Goal: Download file/media

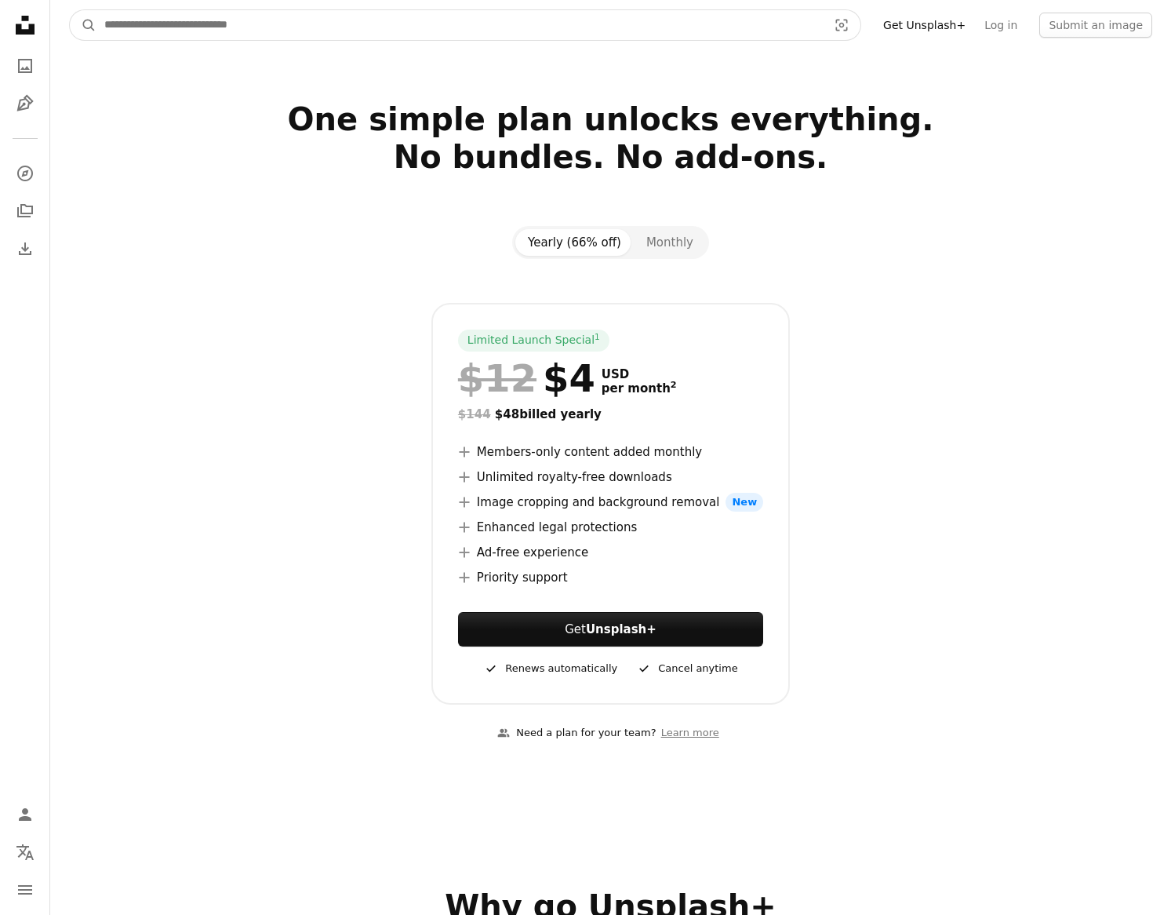
click at [485, 20] on input "Find visuals sitewide" at bounding box center [459, 25] width 726 height 30
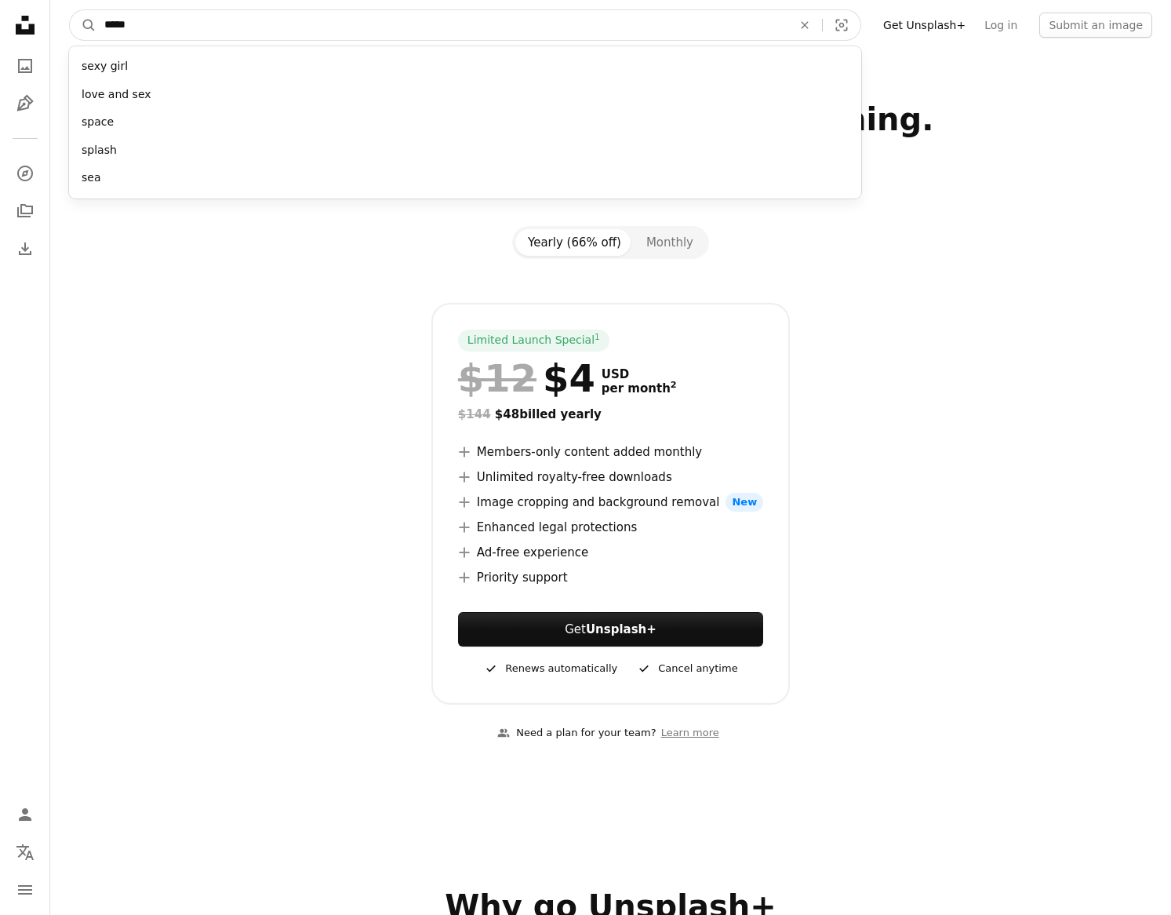
type input "******"
click button "A magnifying glass" at bounding box center [83, 25] width 27 height 30
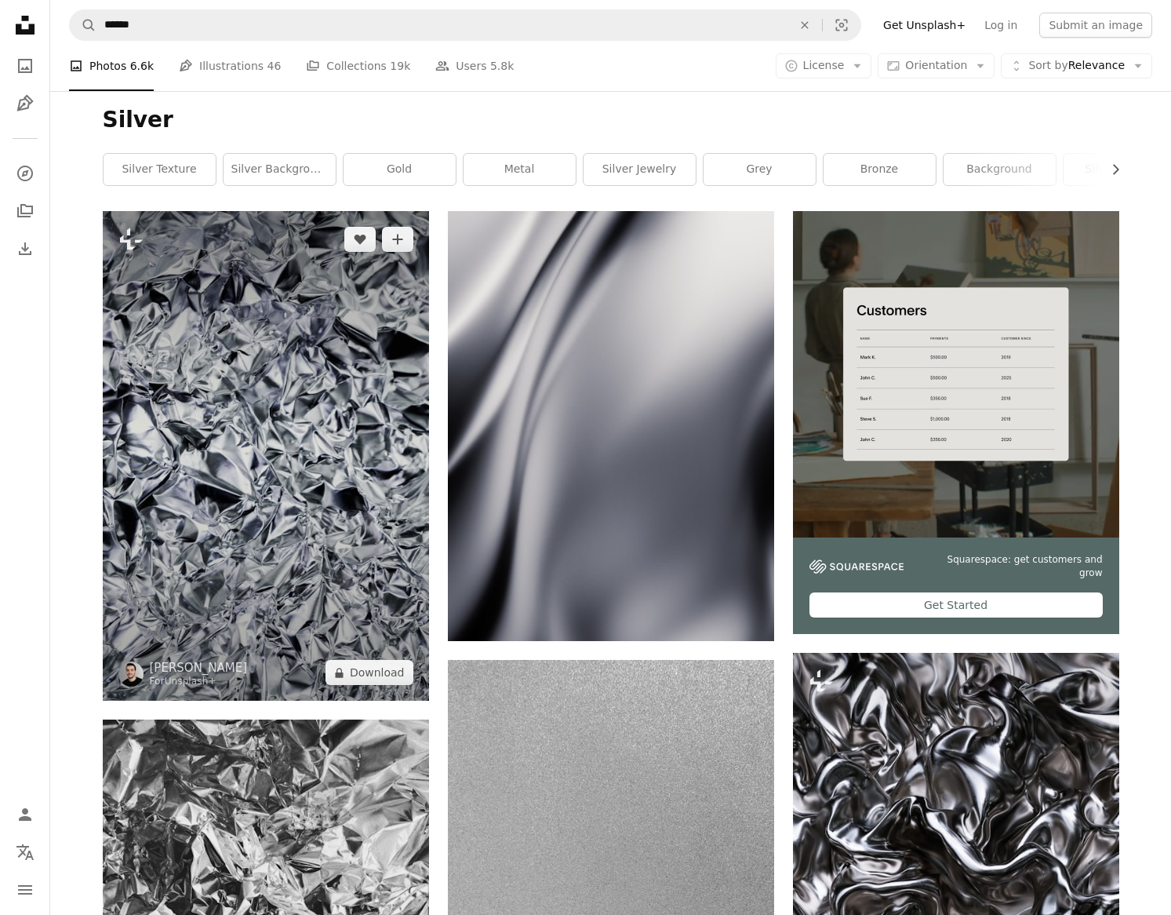
scroll to position [581, 0]
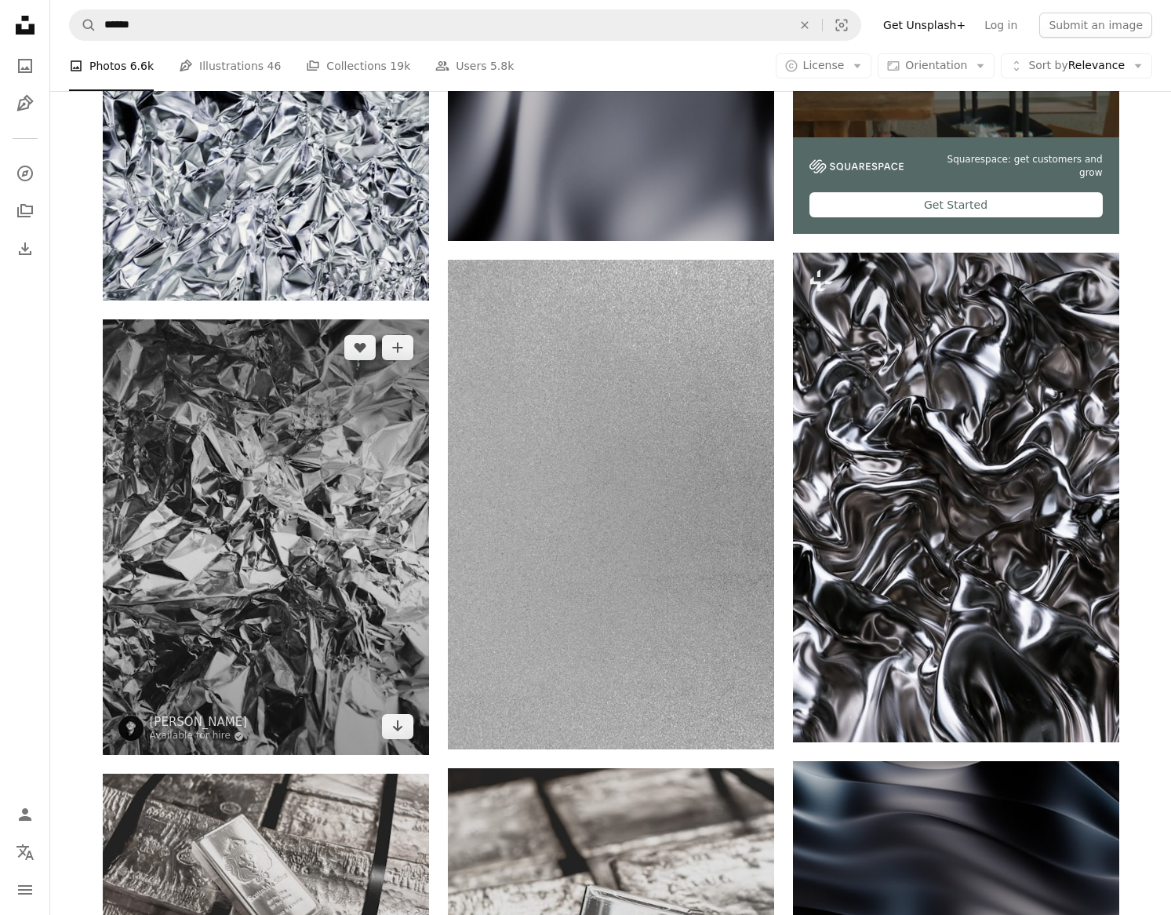
click at [342, 549] on img at bounding box center [266, 536] width 326 height 435
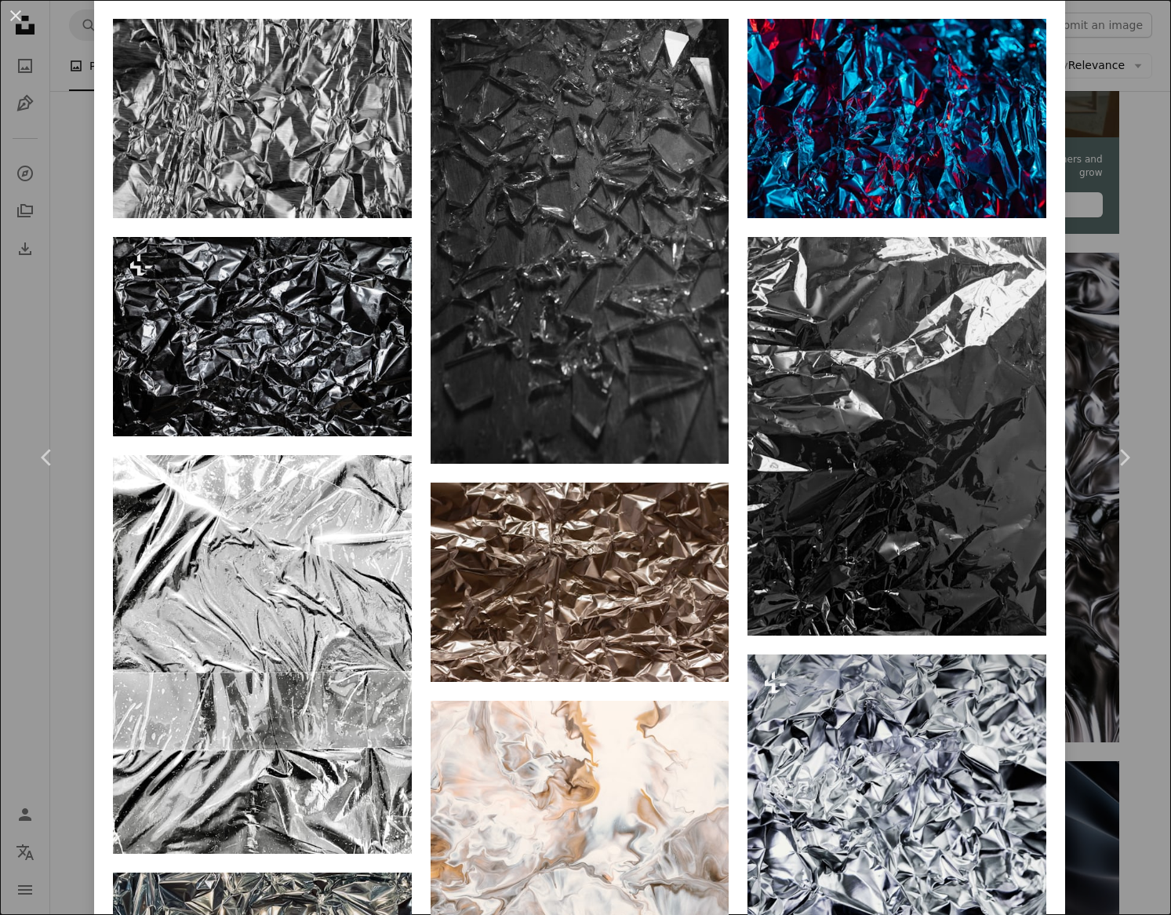
scroll to position [1633, 0]
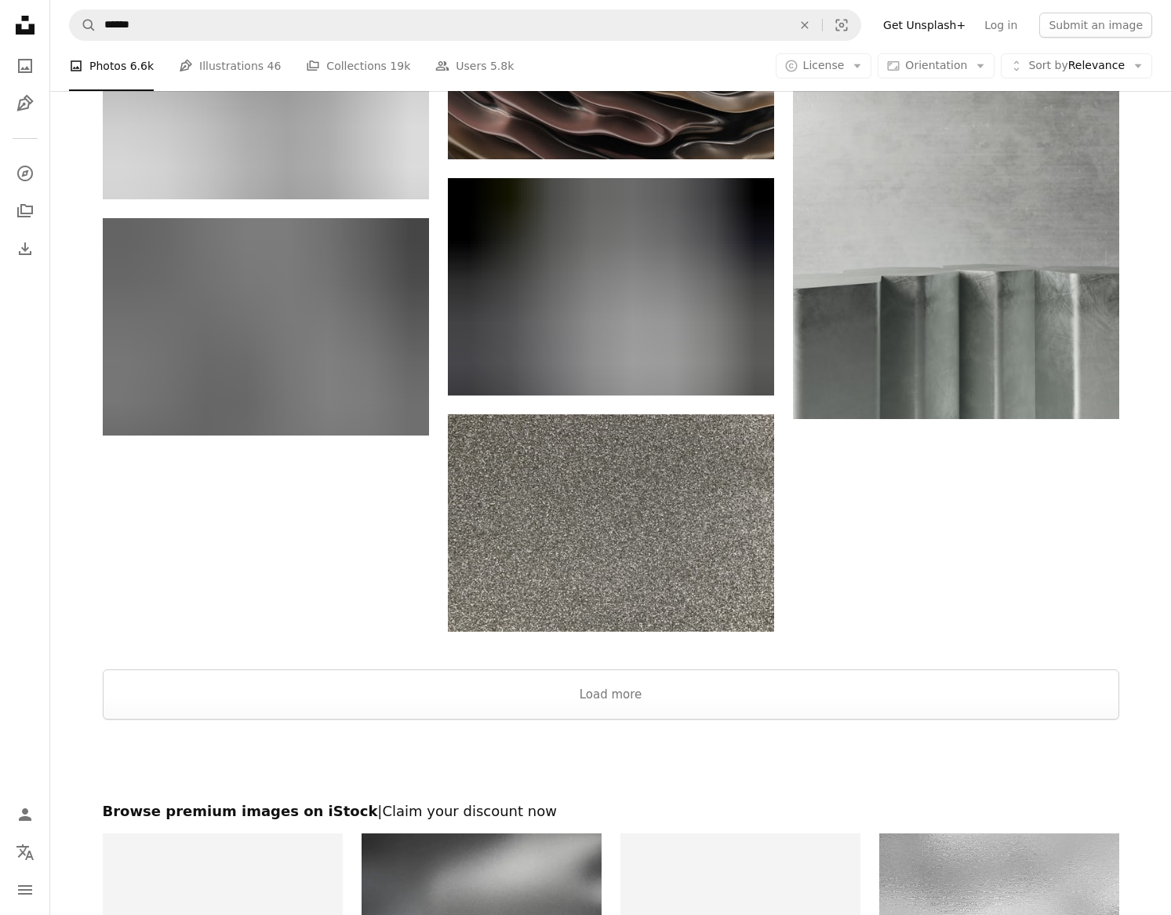
scroll to position [2295, 0]
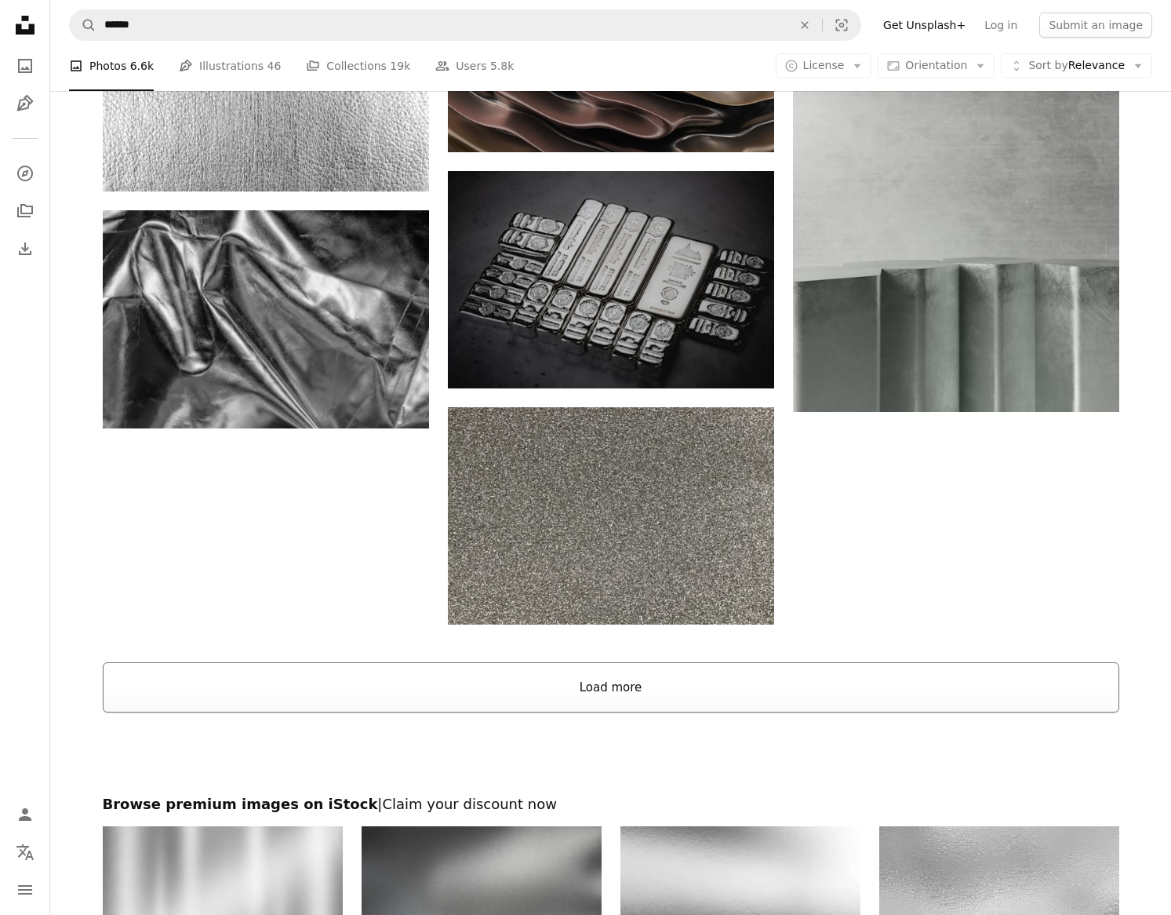
click at [713, 693] on button "Load more" at bounding box center [611, 687] width 1017 height 50
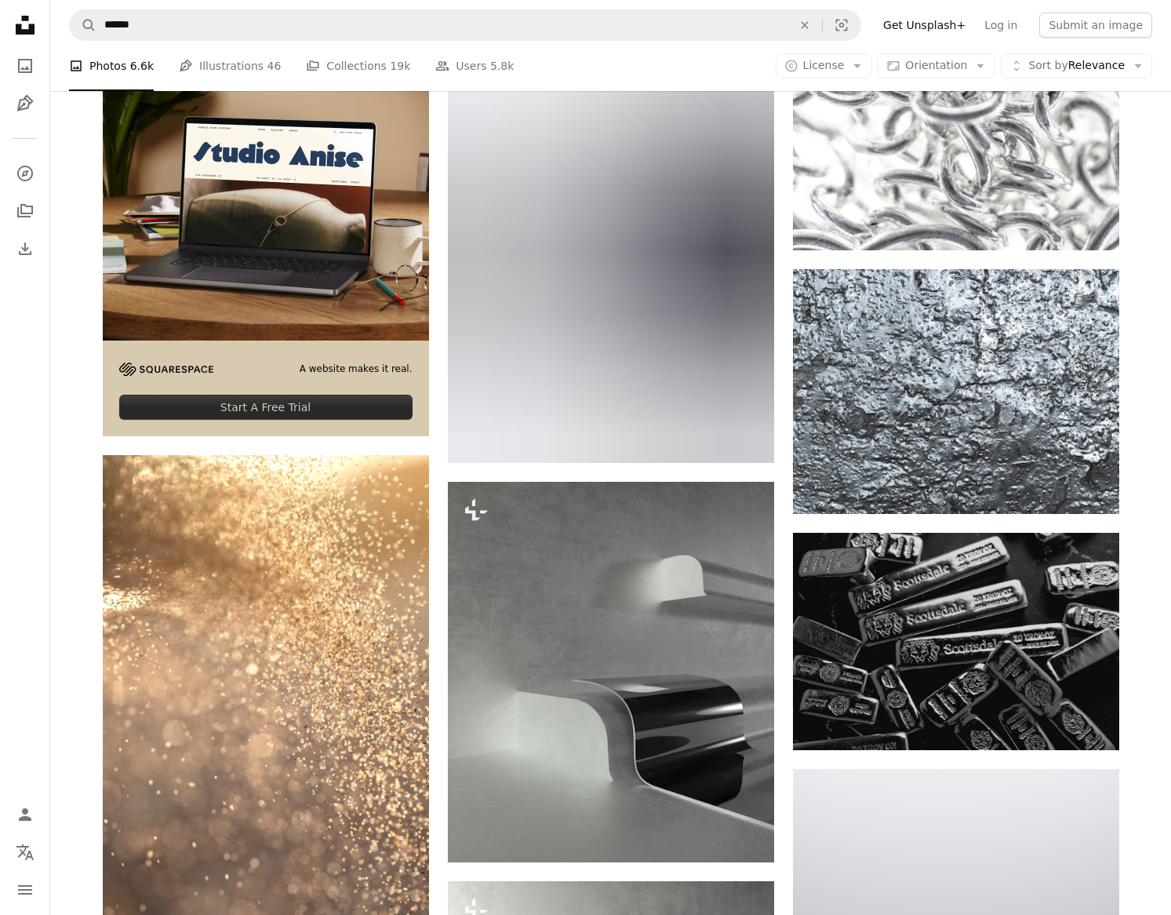
scroll to position [3100, 0]
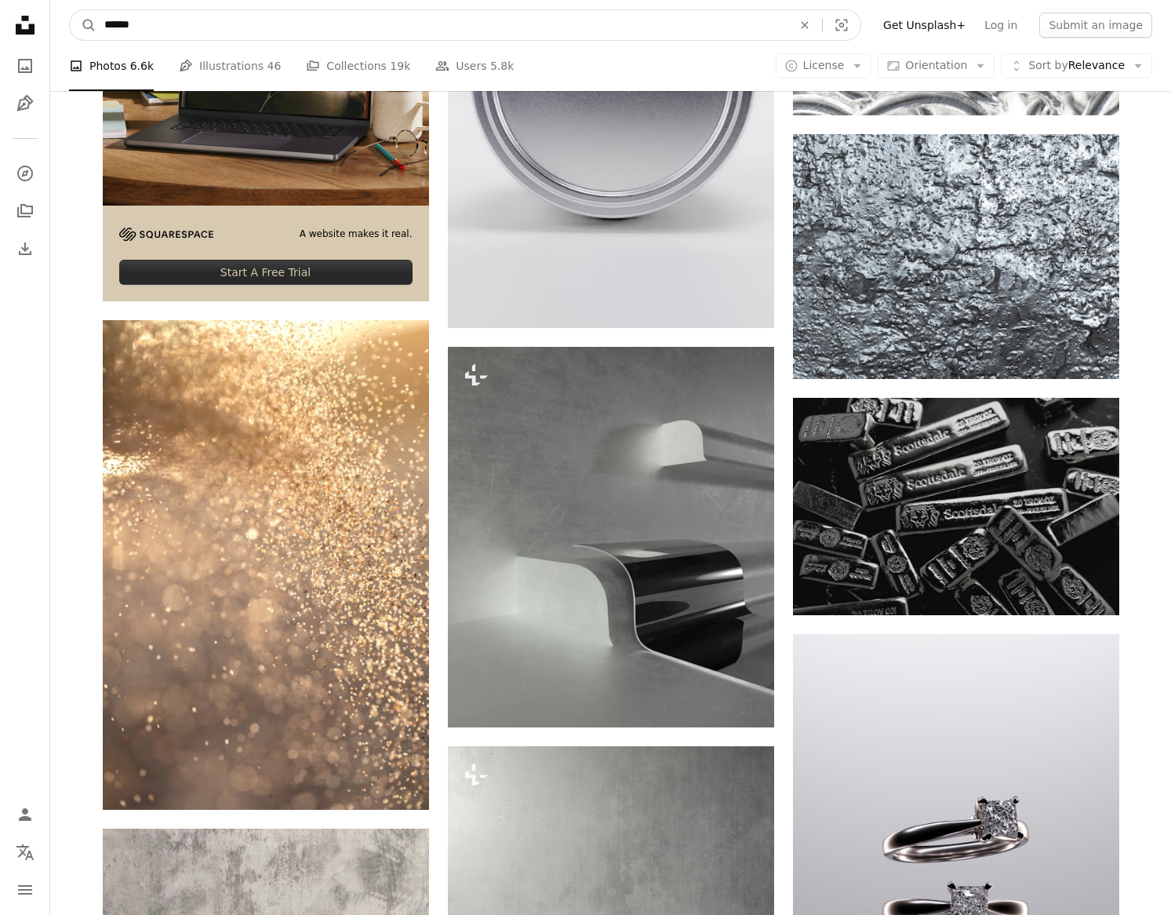
click at [562, 29] on input "******" at bounding box center [441, 25] width 691 height 30
type input "****"
click button "A magnifying glass" at bounding box center [83, 25] width 27 height 30
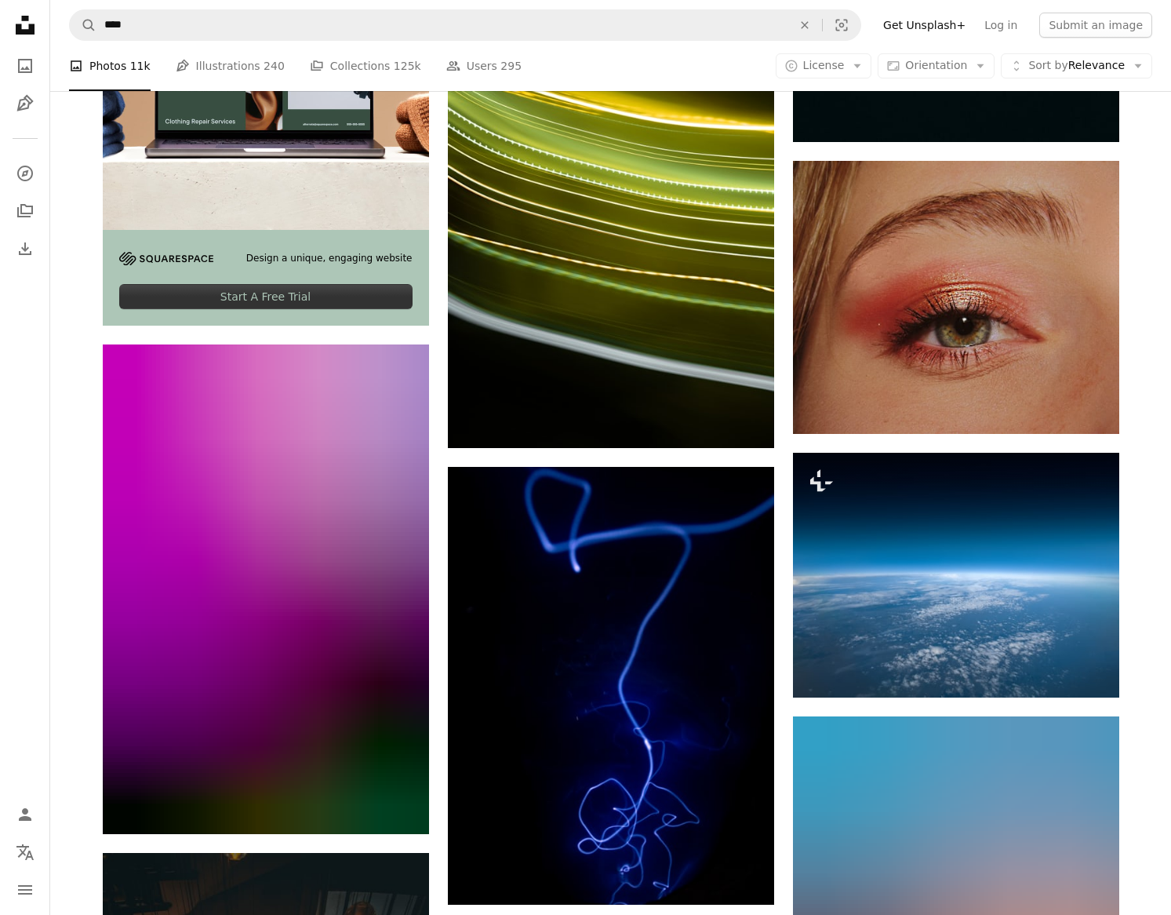
scroll to position [3597, 0]
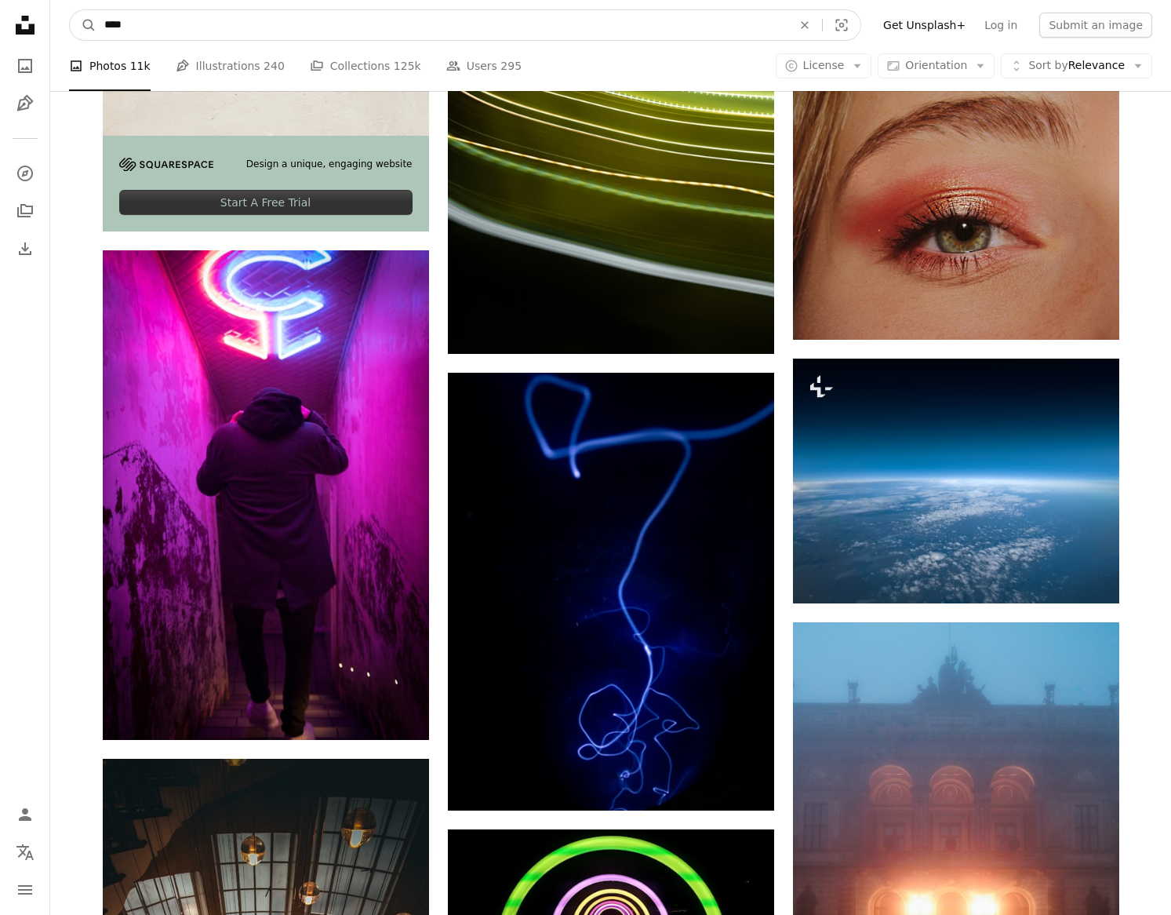
click at [650, 26] on input "****" at bounding box center [441, 25] width 691 height 30
type input "*****"
click button "A magnifying glass" at bounding box center [83, 25] width 27 height 30
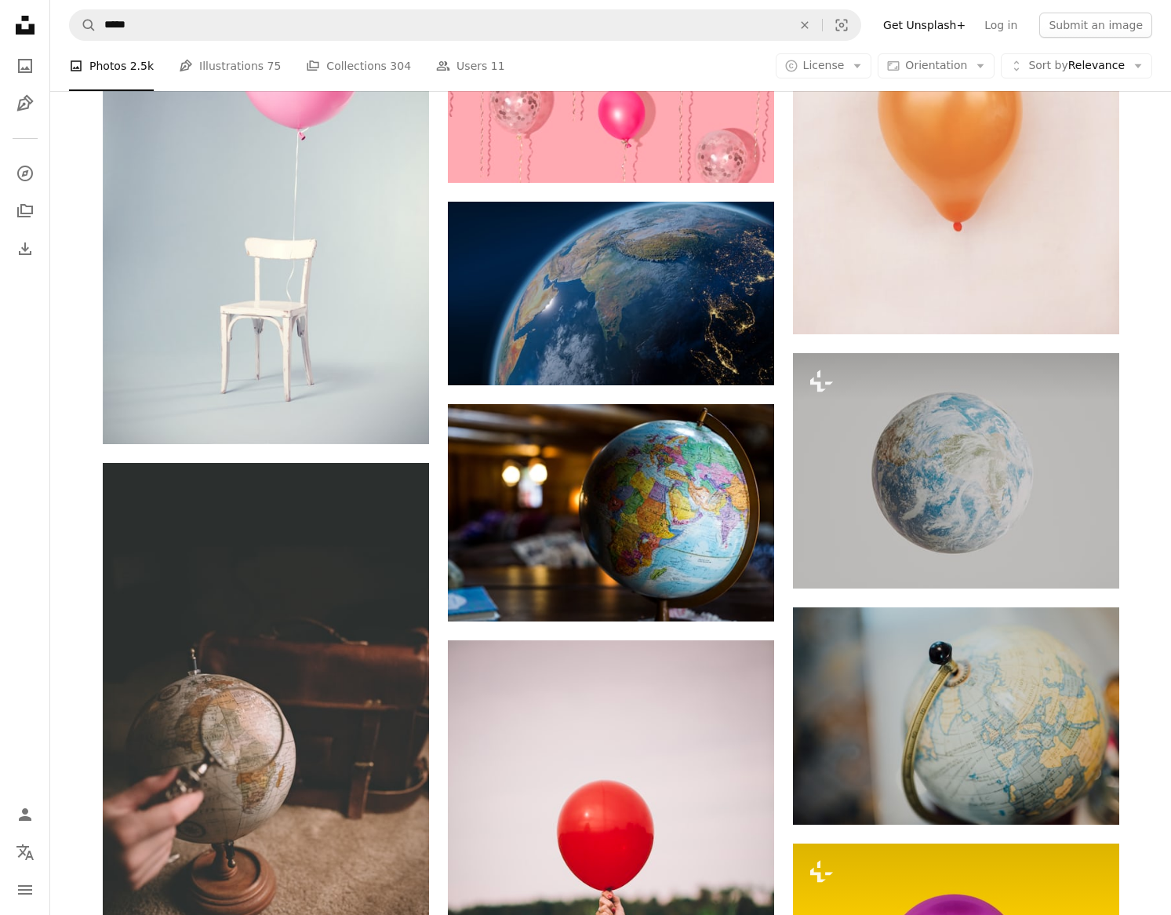
scroll to position [1203, 0]
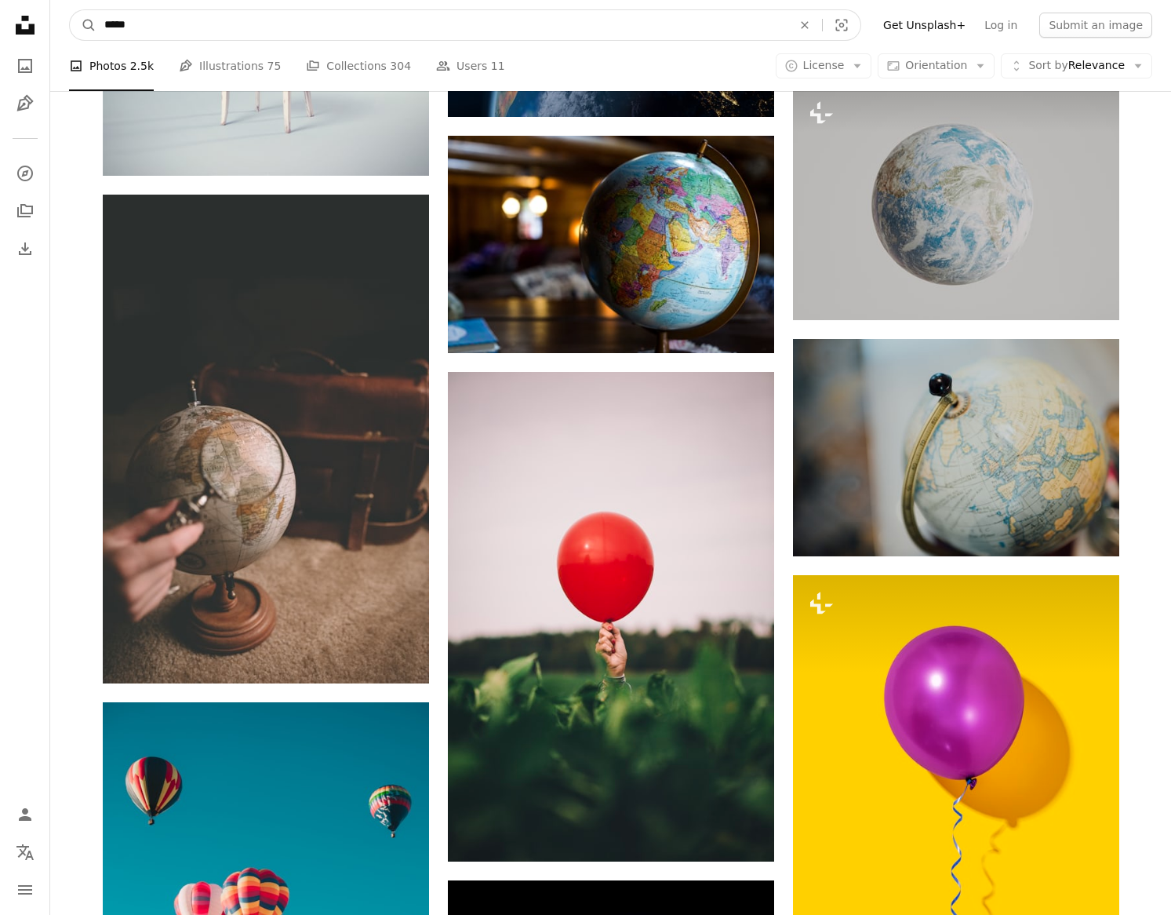
click at [587, 31] on input "*****" at bounding box center [441, 25] width 691 height 30
type input "*****"
click button "A magnifying glass" at bounding box center [83, 25] width 27 height 30
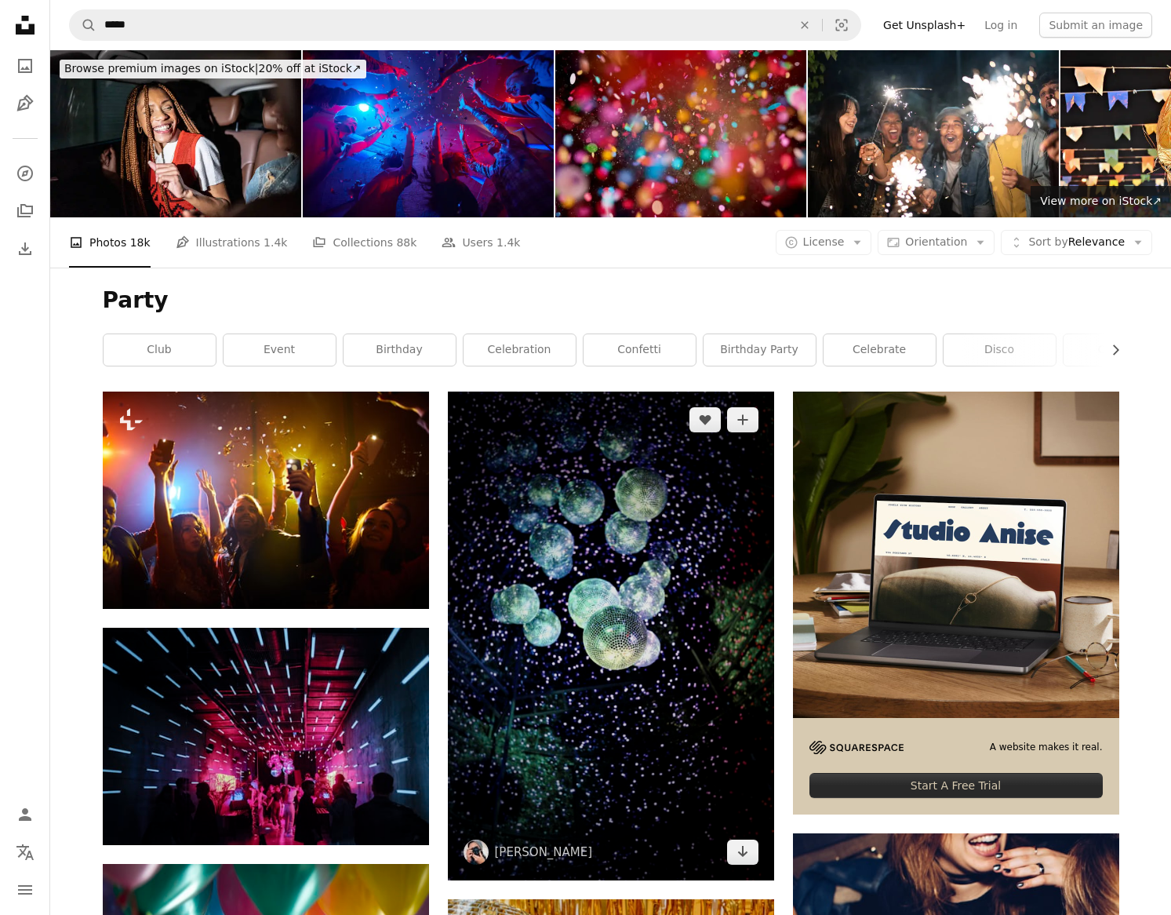
scroll to position [351, 0]
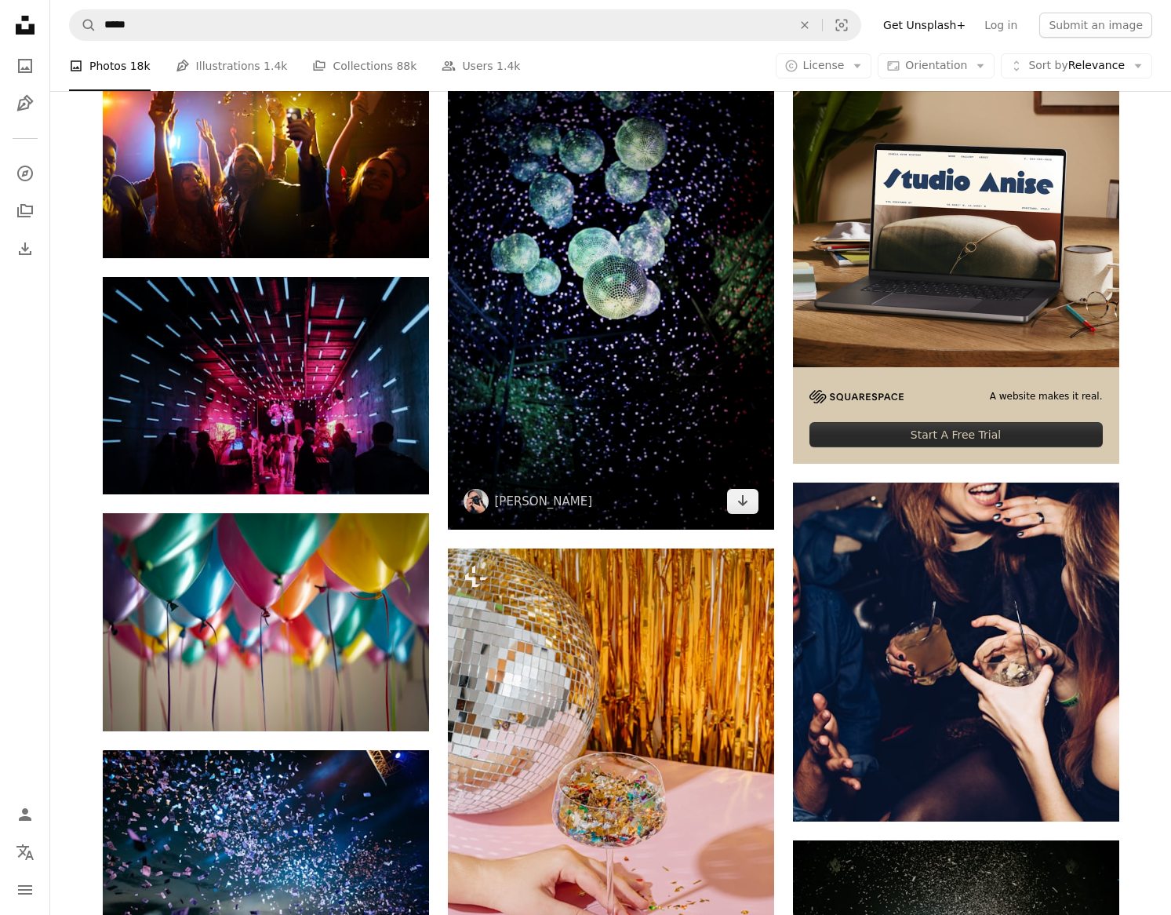
click at [676, 425] on img at bounding box center [611, 285] width 326 height 489
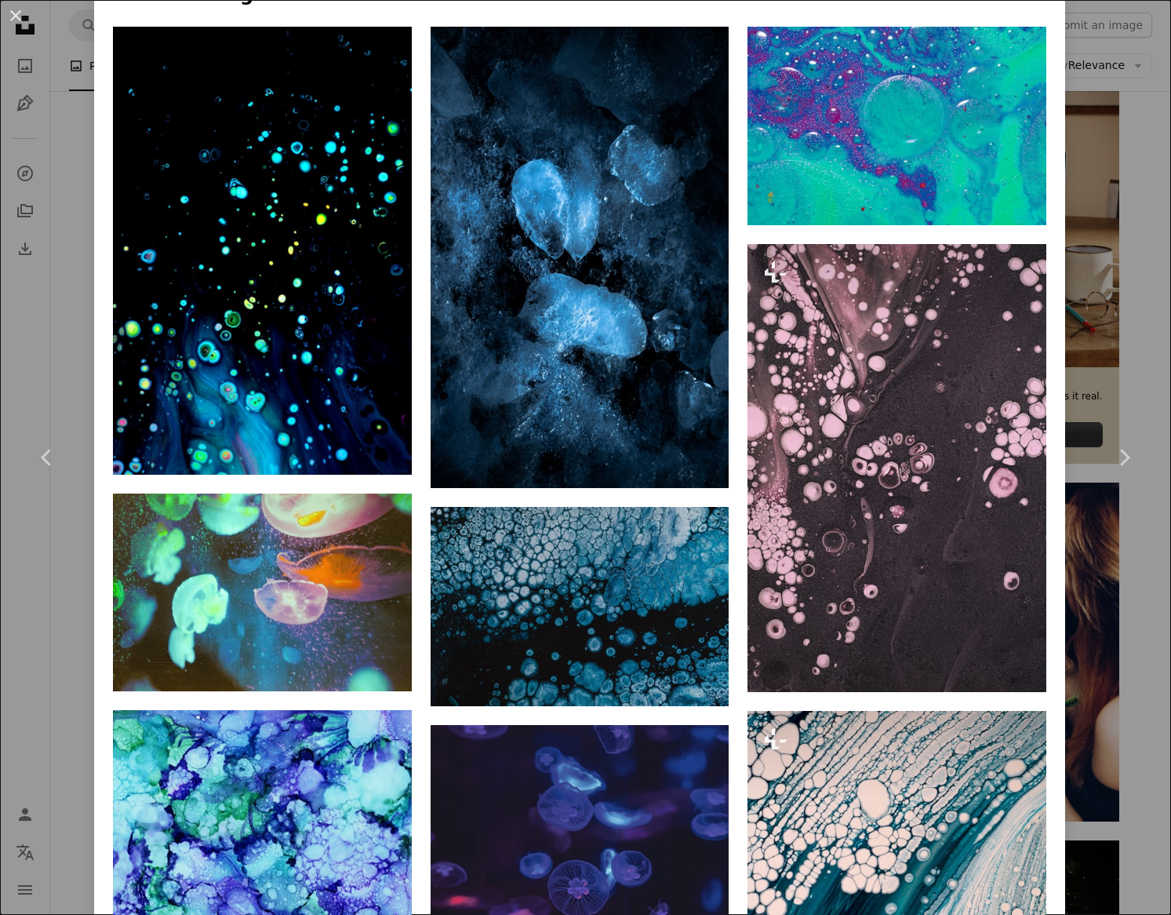
scroll to position [1470, 0]
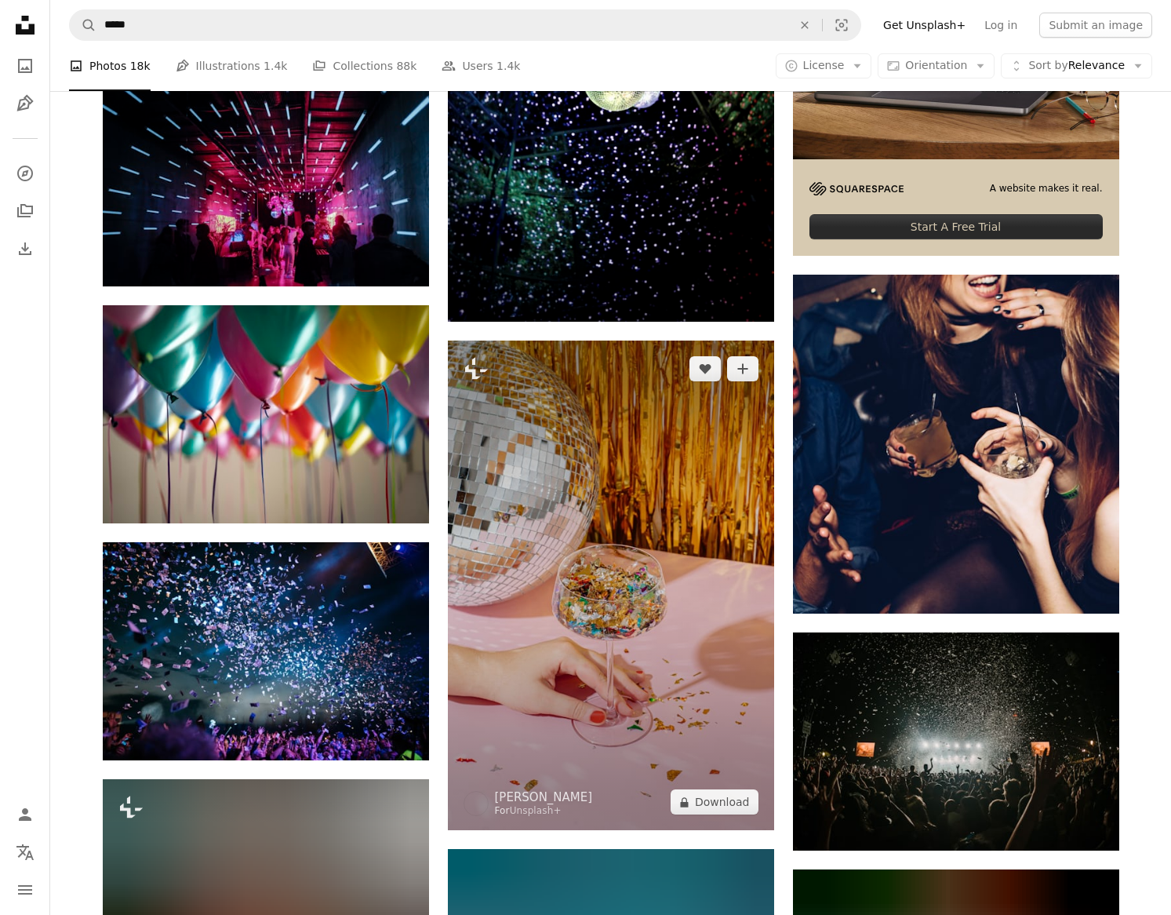
scroll to position [1072, 0]
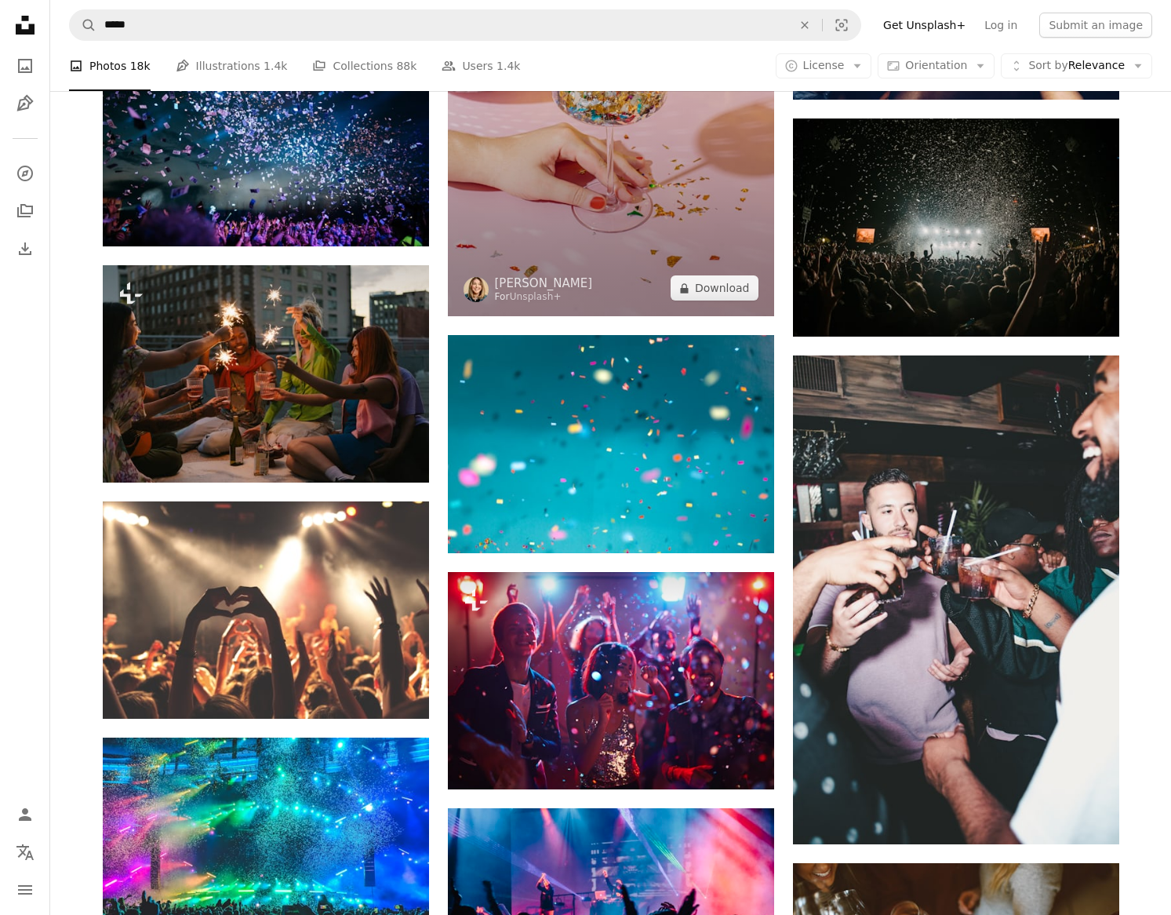
click at [645, 177] on img at bounding box center [611, 72] width 326 height 490
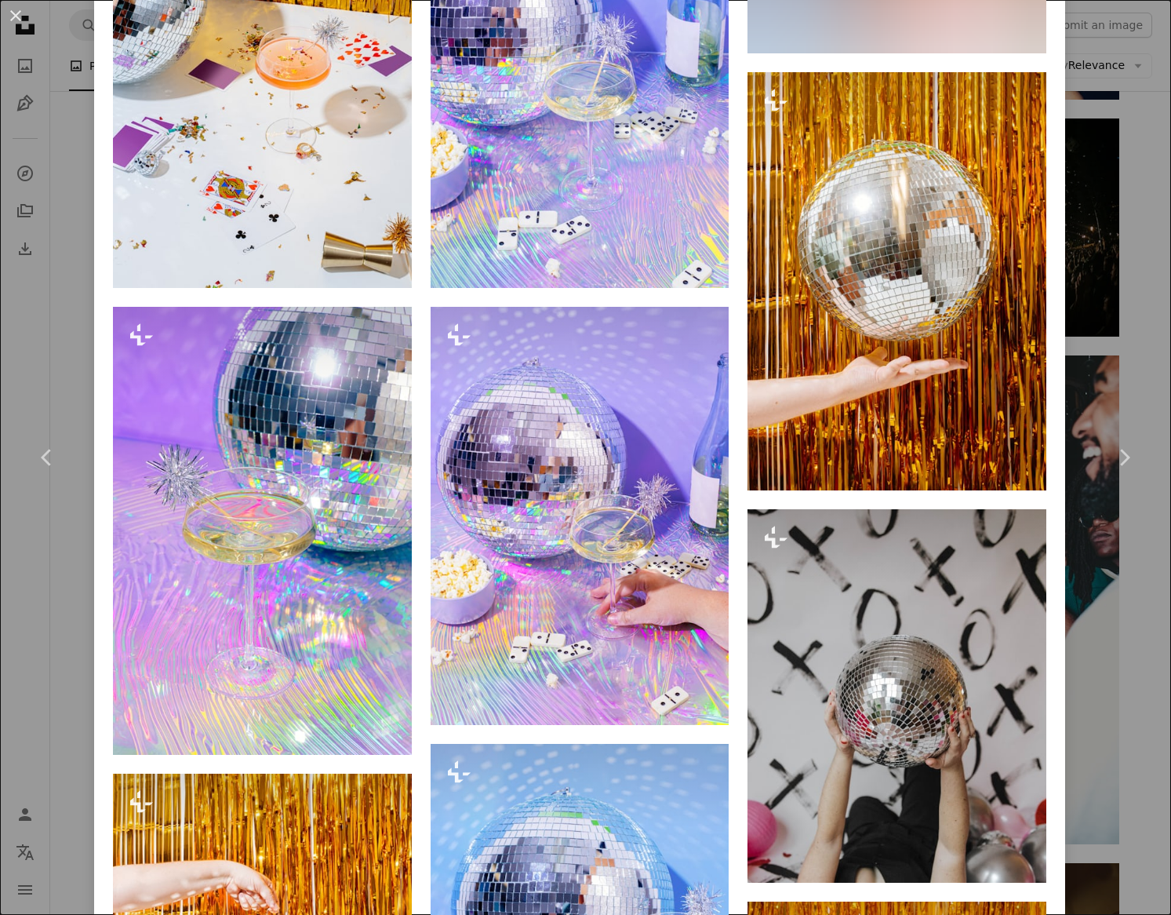
scroll to position [1665, 0]
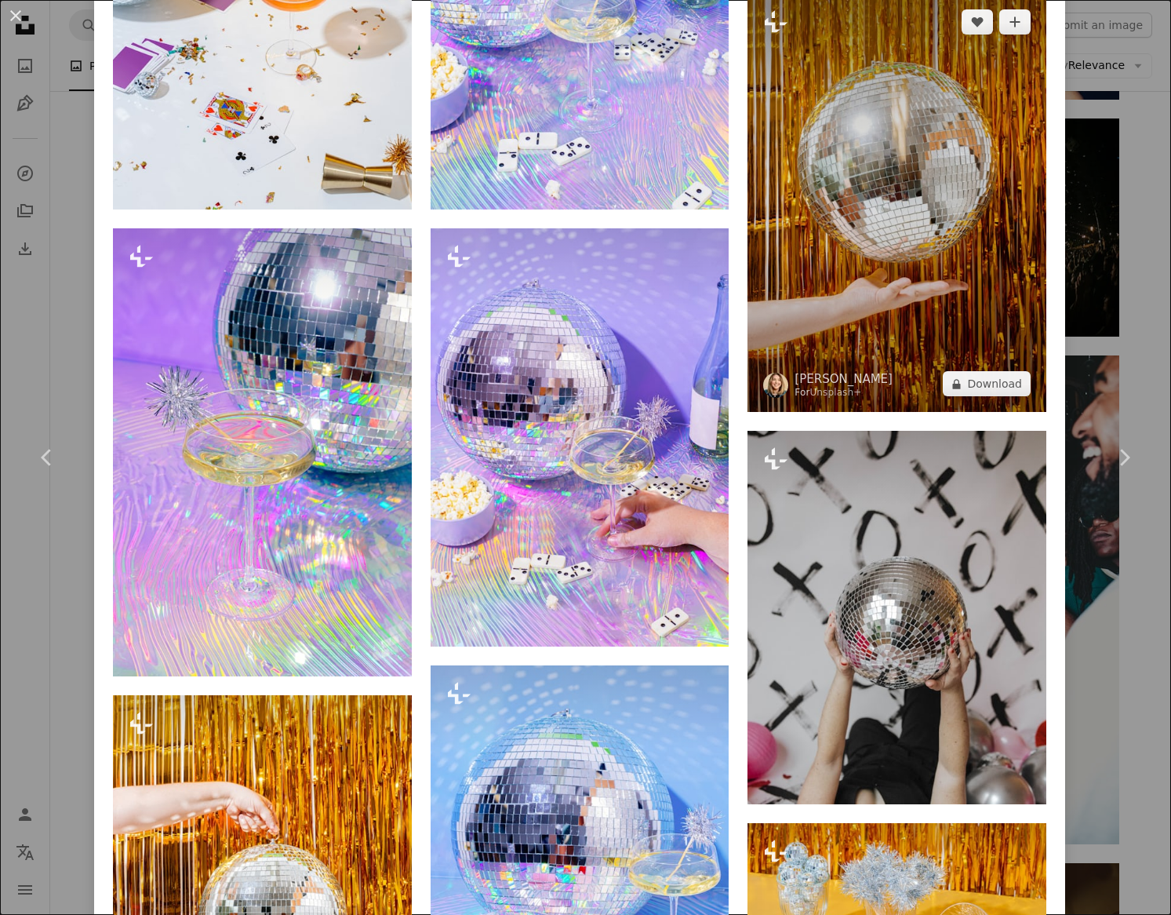
click at [877, 327] on img at bounding box center [897, 203] width 299 height 418
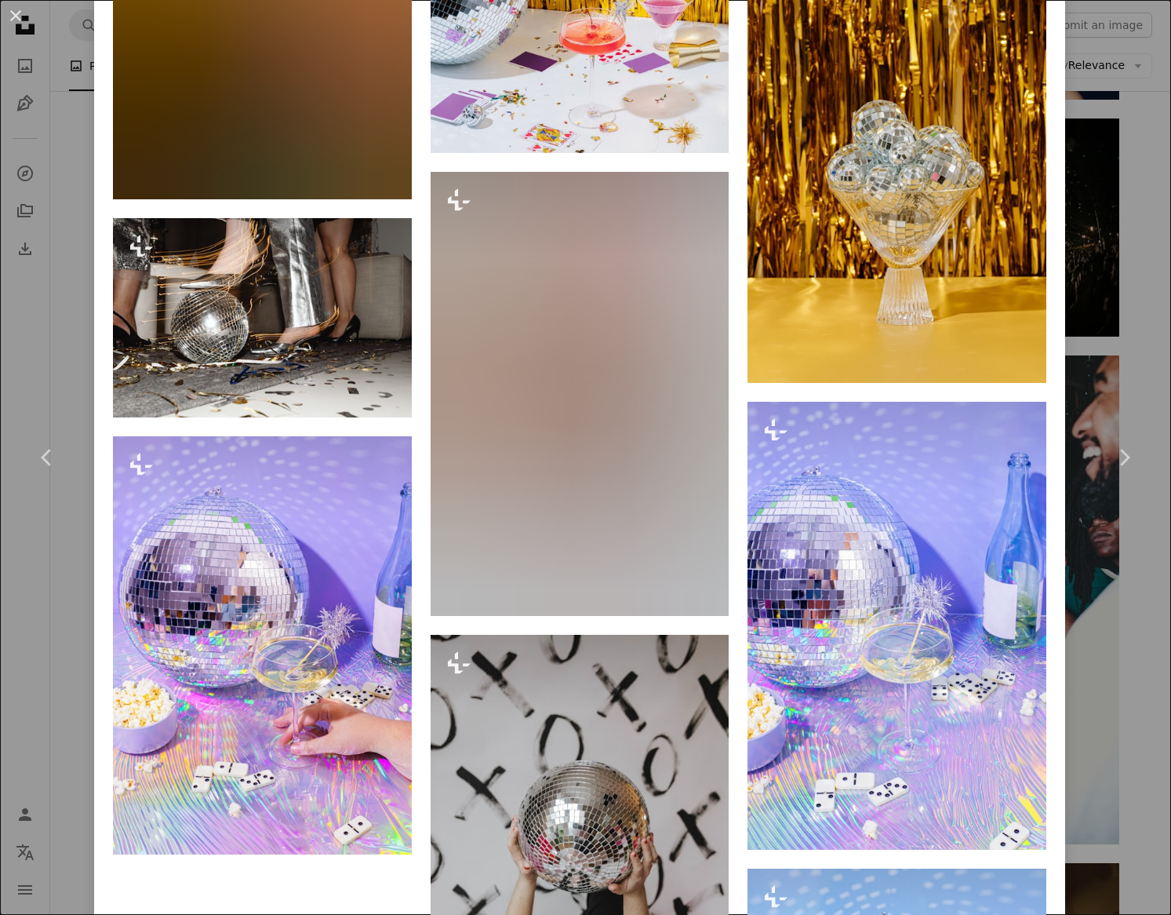
scroll to position [3358, 0]
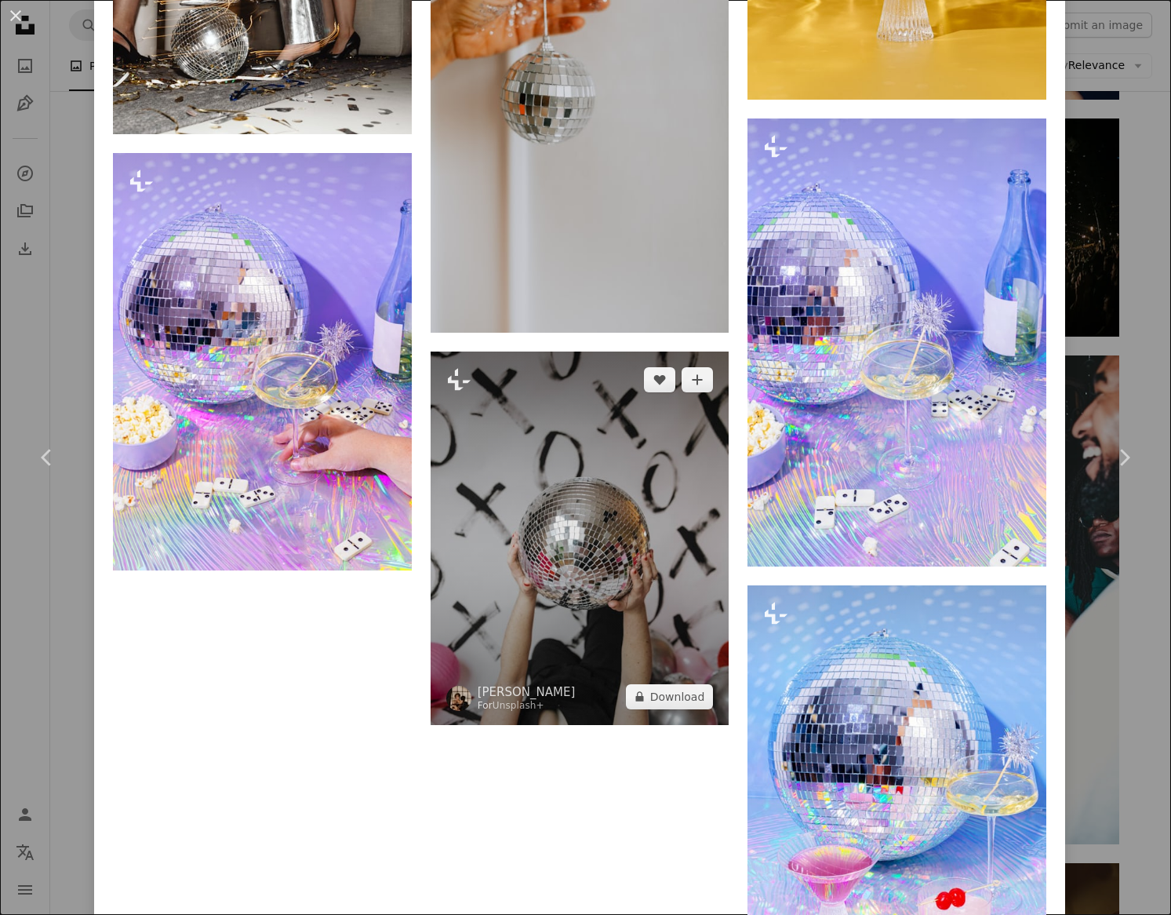
click at [663, 606] on img at bounding box center [580, 537] width 299 height 373
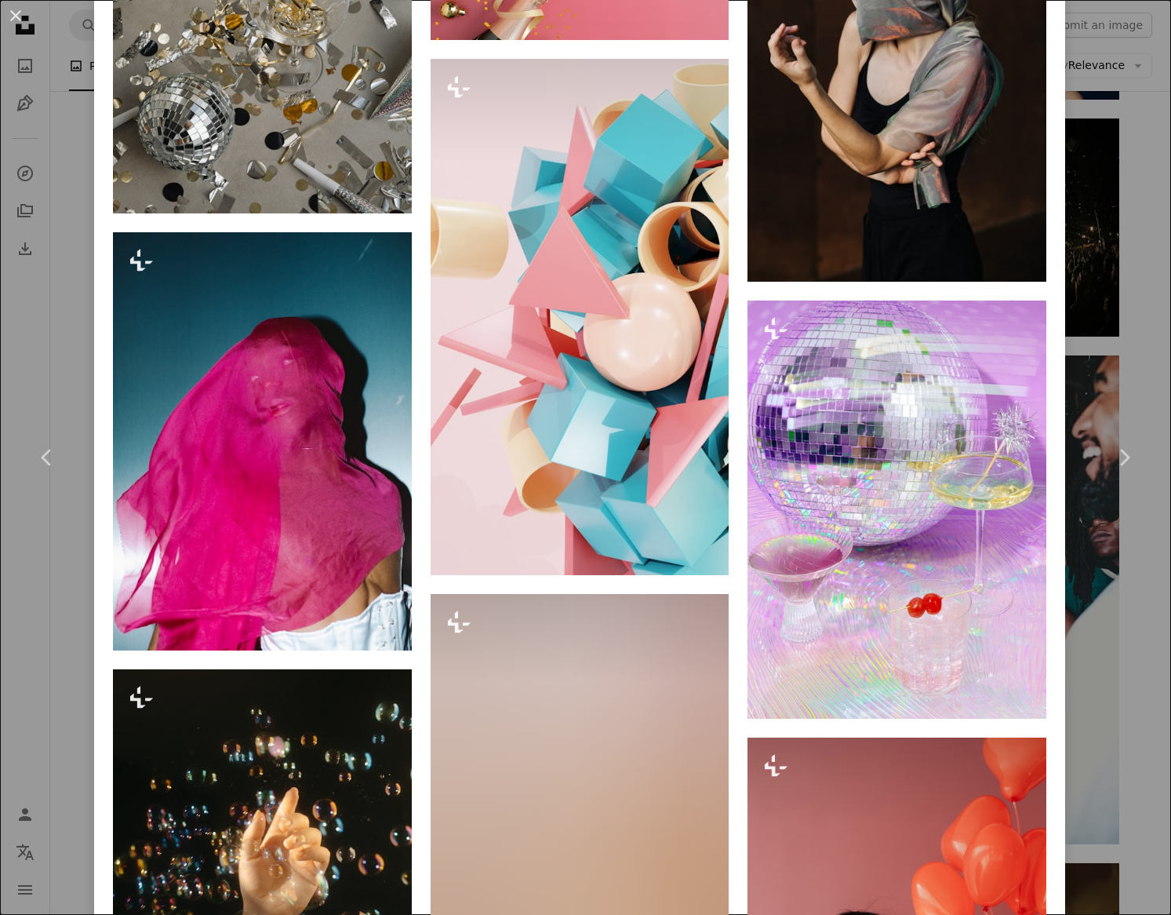
scroll to position [11233, 0]
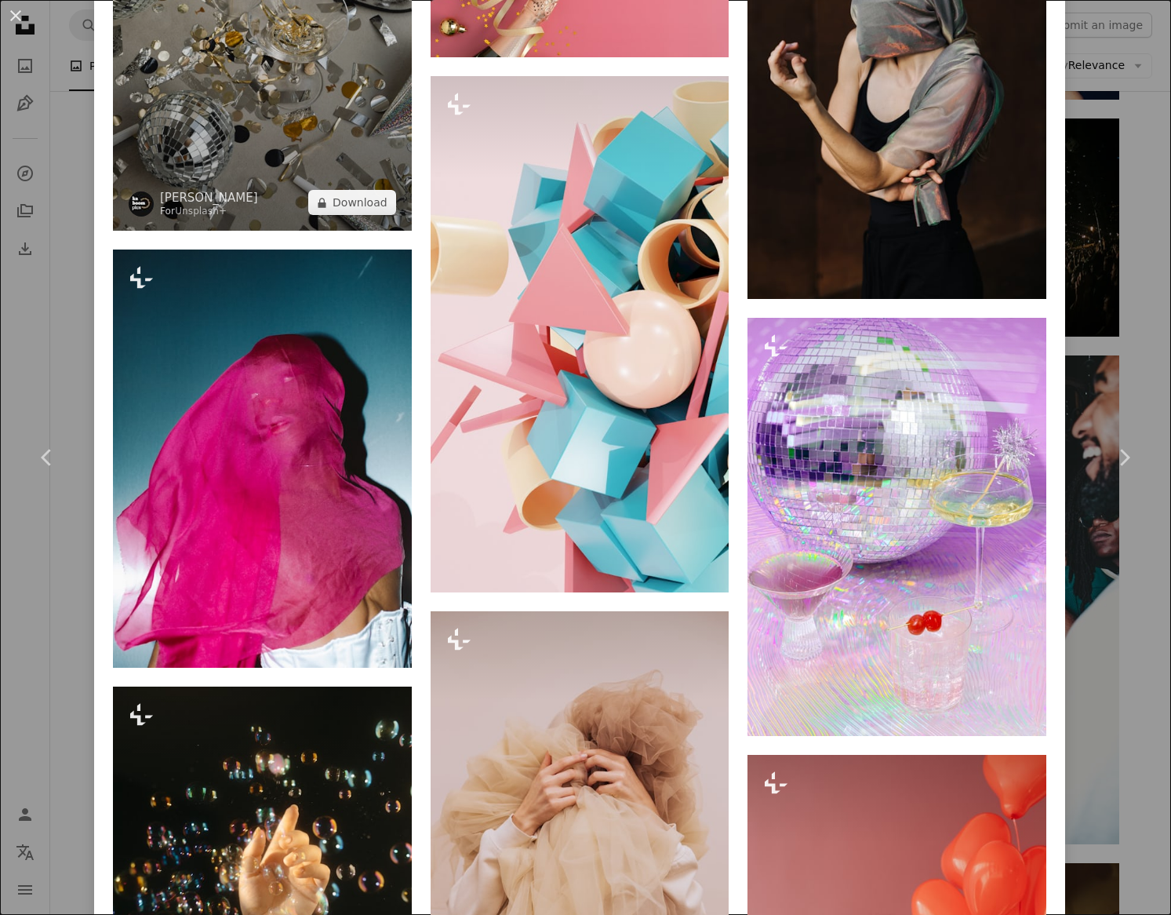
click at [303, 231] on img at bounding box center [262, 7] width 299 height 448
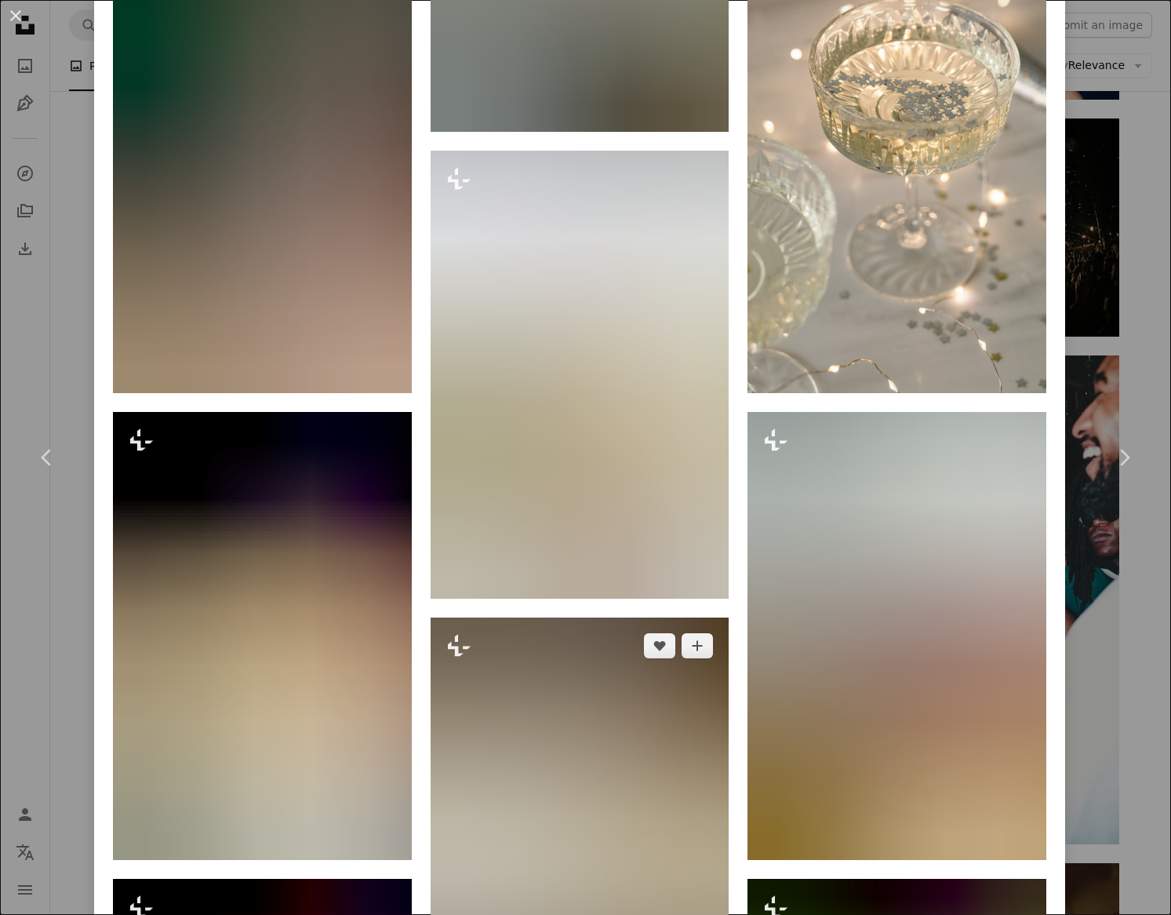
scroll to position [3106, 0]
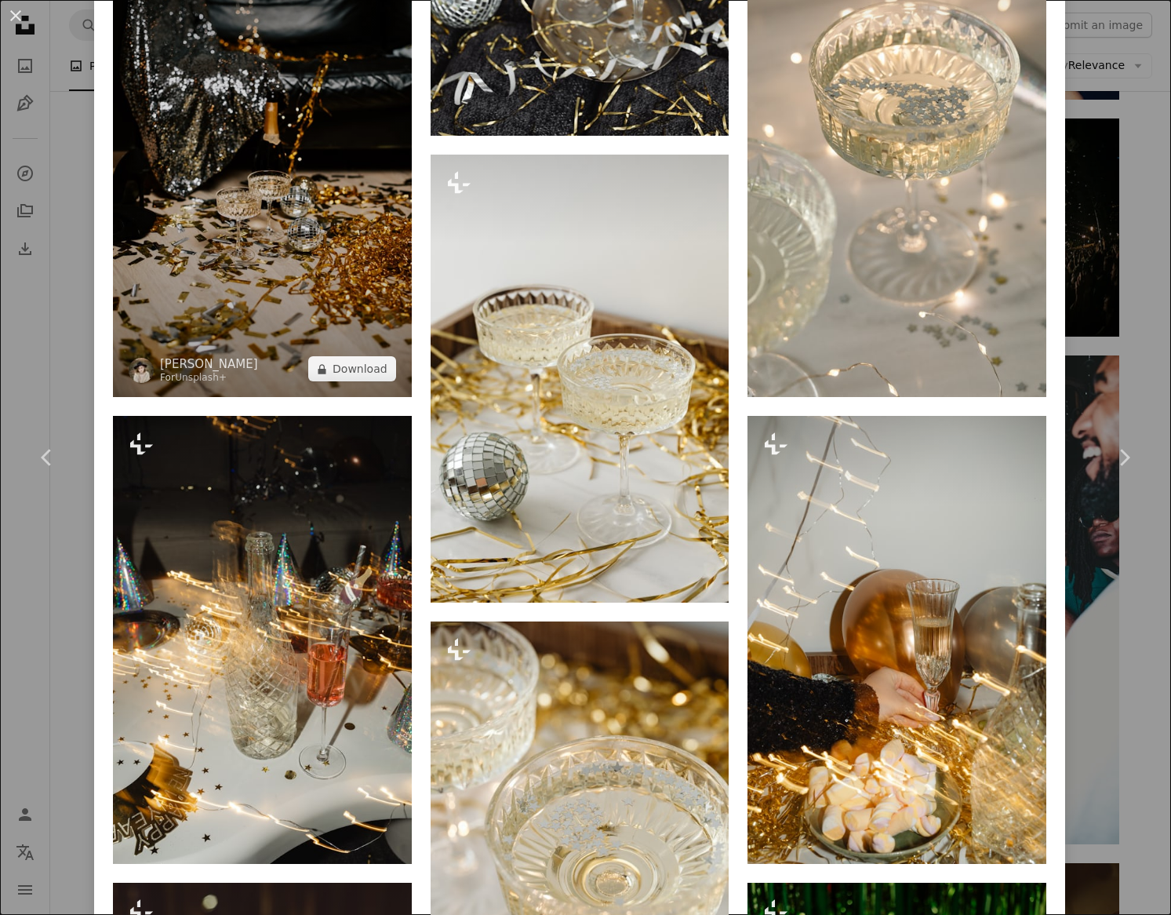
click at [275, 293] on img at bounding box center [262, 173] width 299 height 447
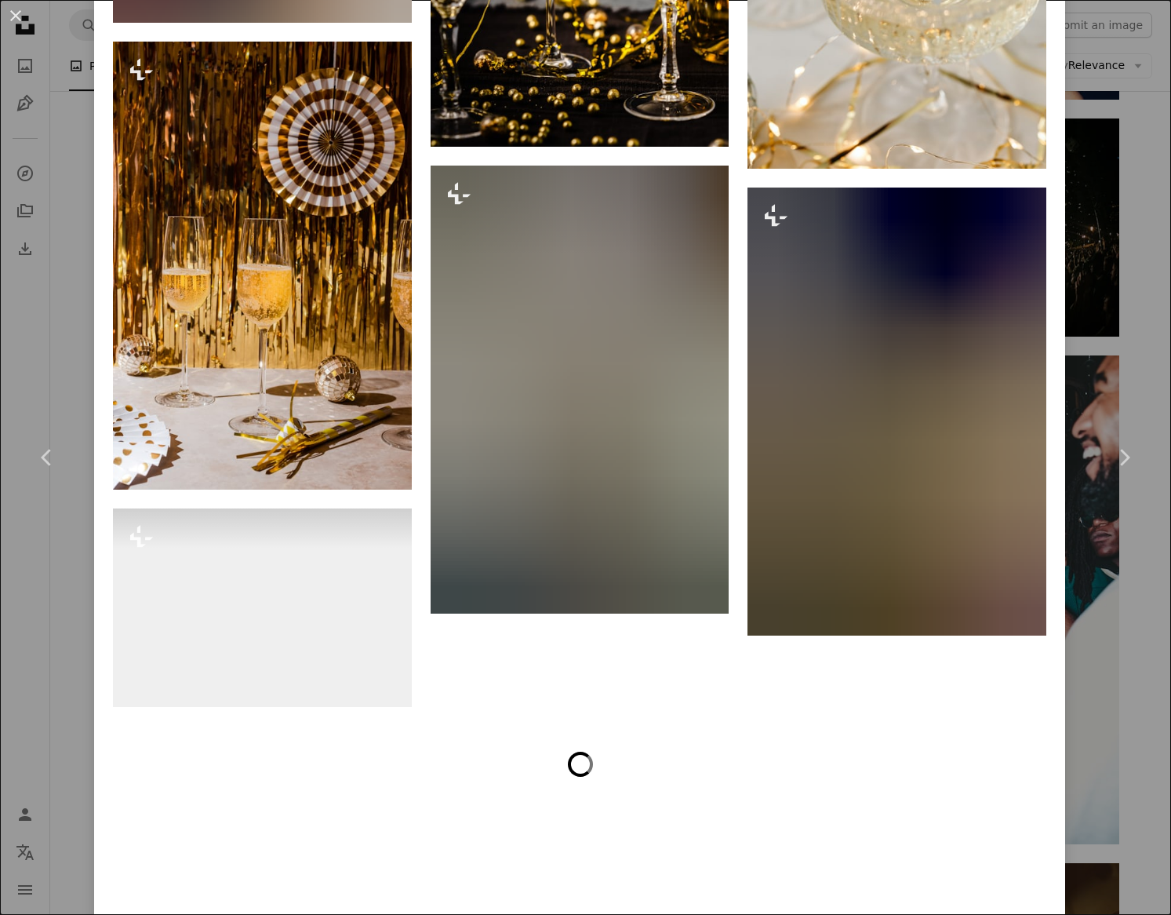
scroll to position [8534, 0]
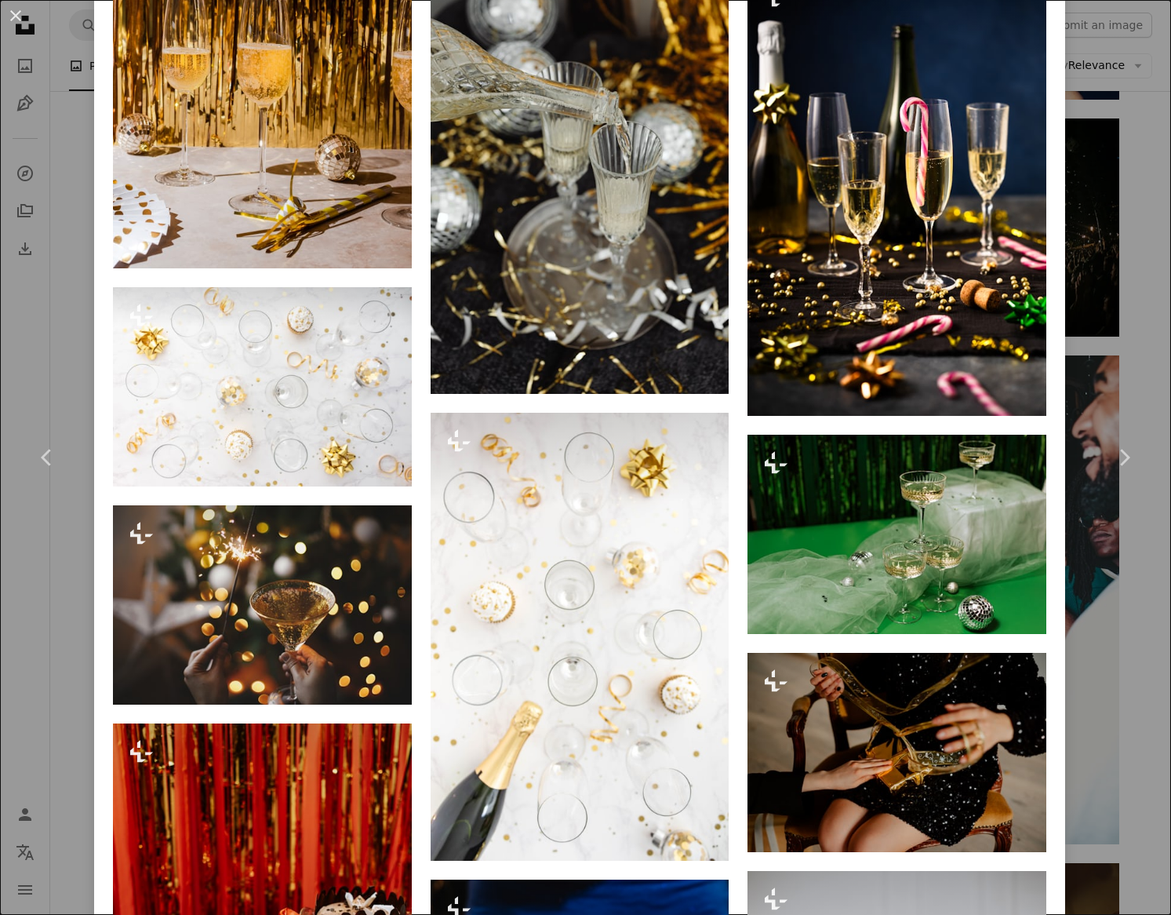
click at [71, 286] on div "An X shape Chevron left Chevron right [PERSON_NAME] For Unsplash+ A heart A plu…" at bounding box center [585, 457] width 1171 height 915
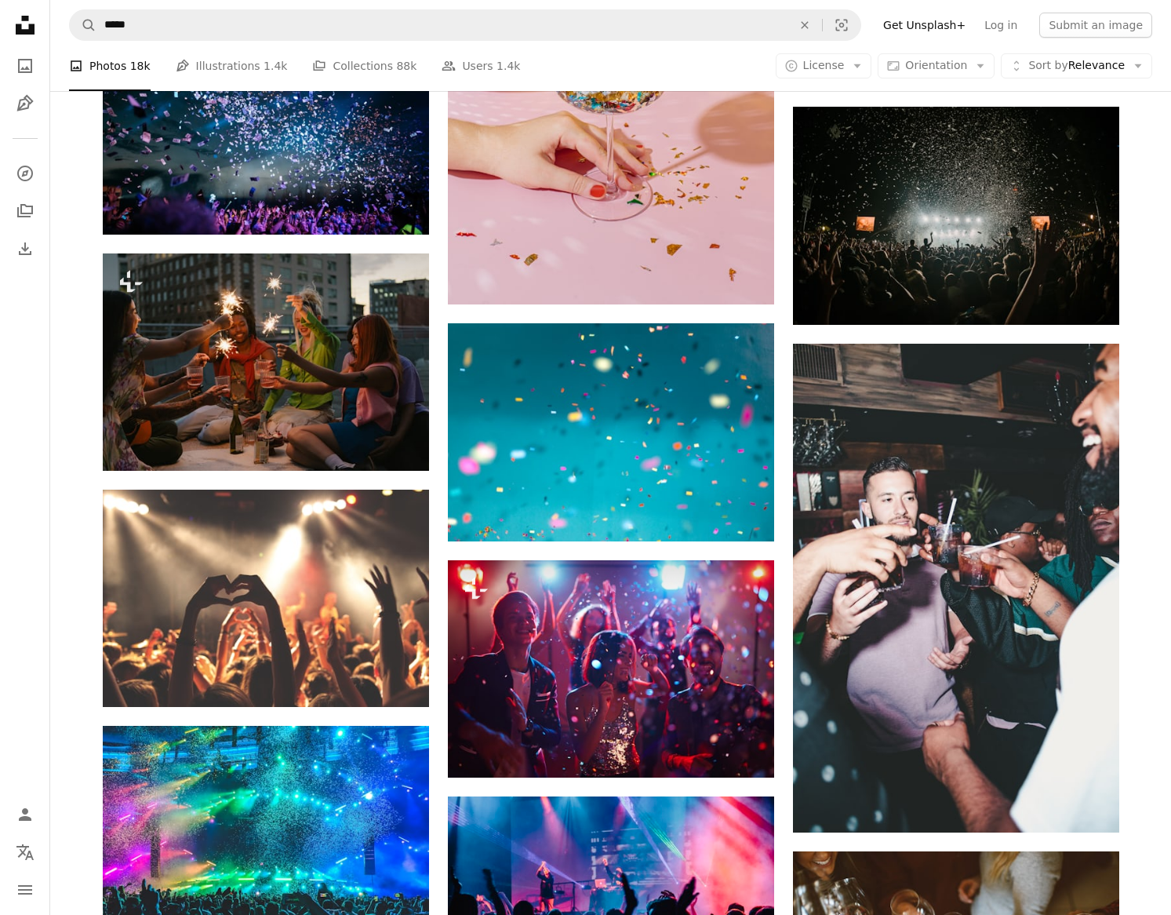
scroll to position [639, 0]
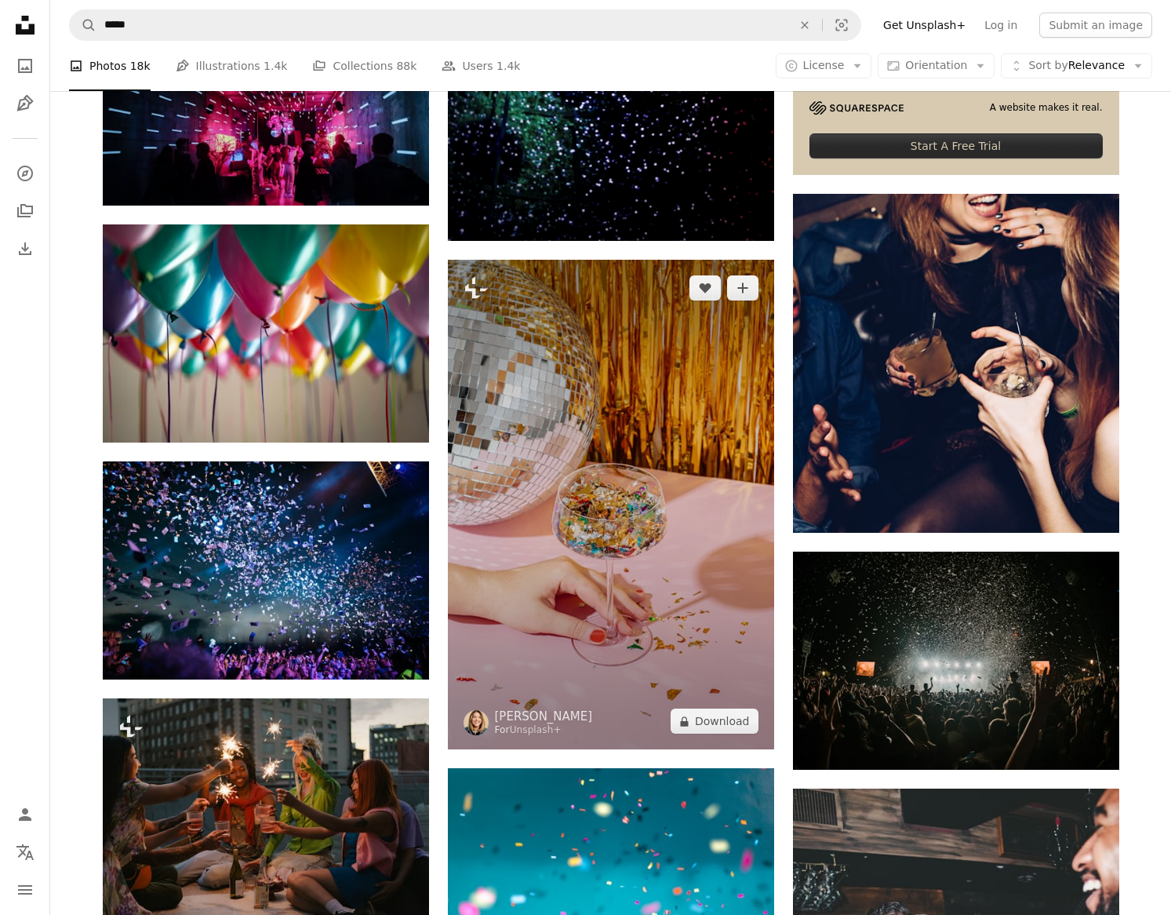
click at [628, 506] on img at bounding box center [611, 505] width 326 height 490
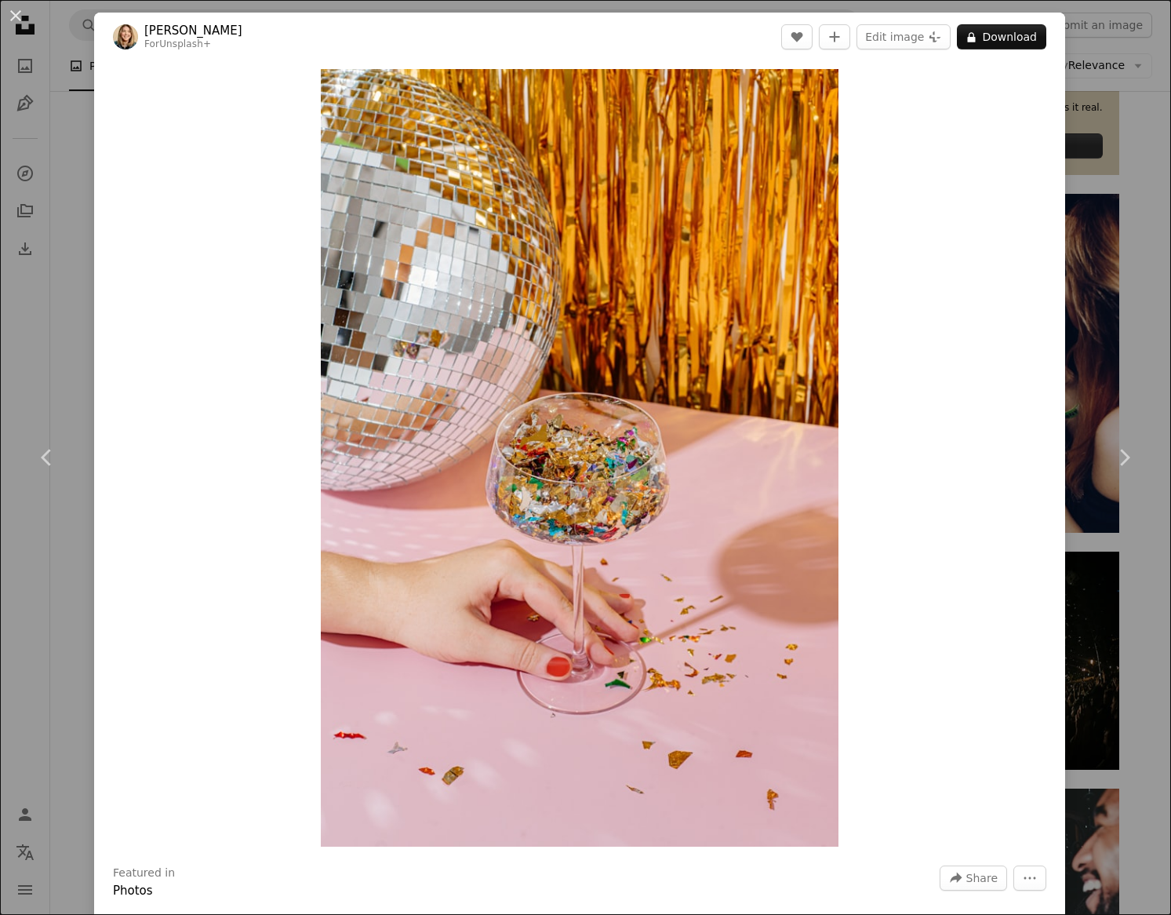
click at [25, 202] on div "An X shape Chevron left Chevron right [PERSON_NAME] For Unsplash+ A heart A plu…" at bounding box center [585, 457] width 1171 height 915
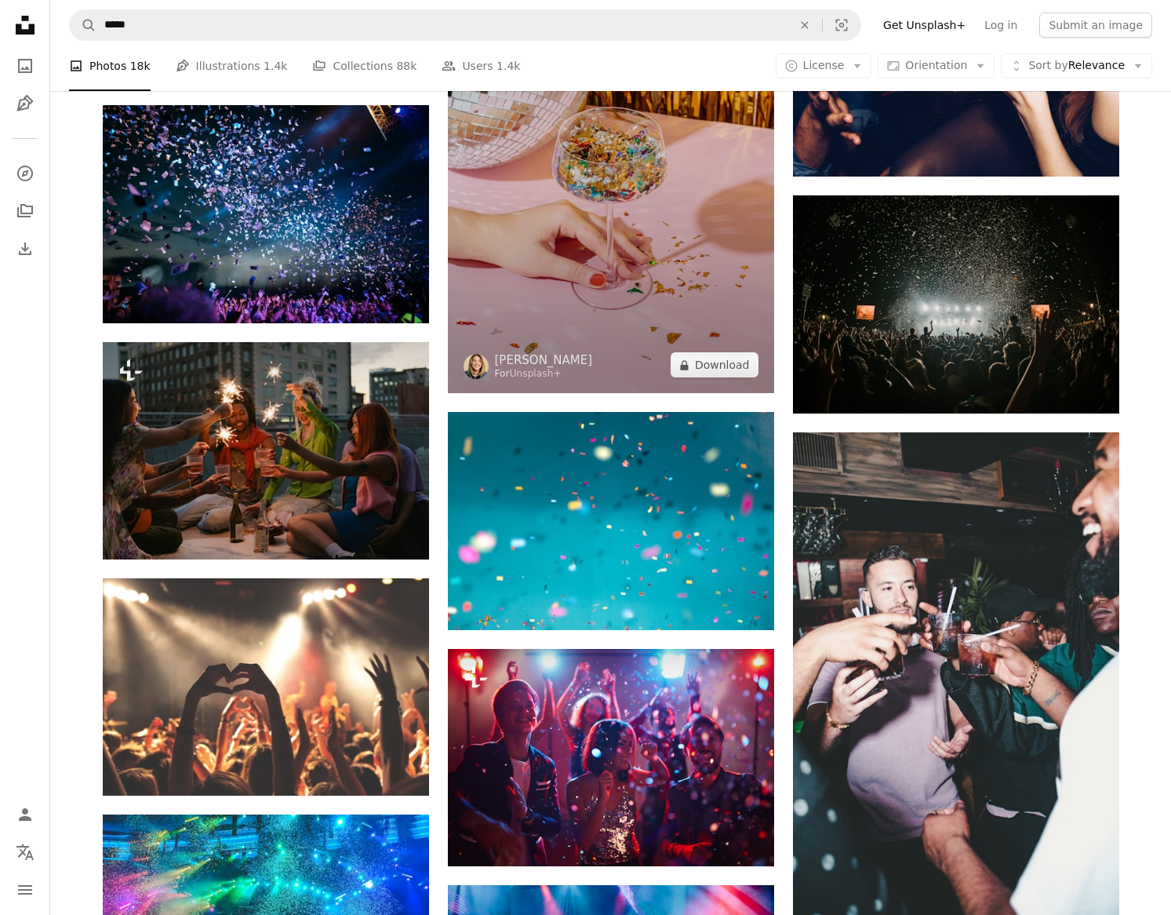
scroll to position [388, 0]
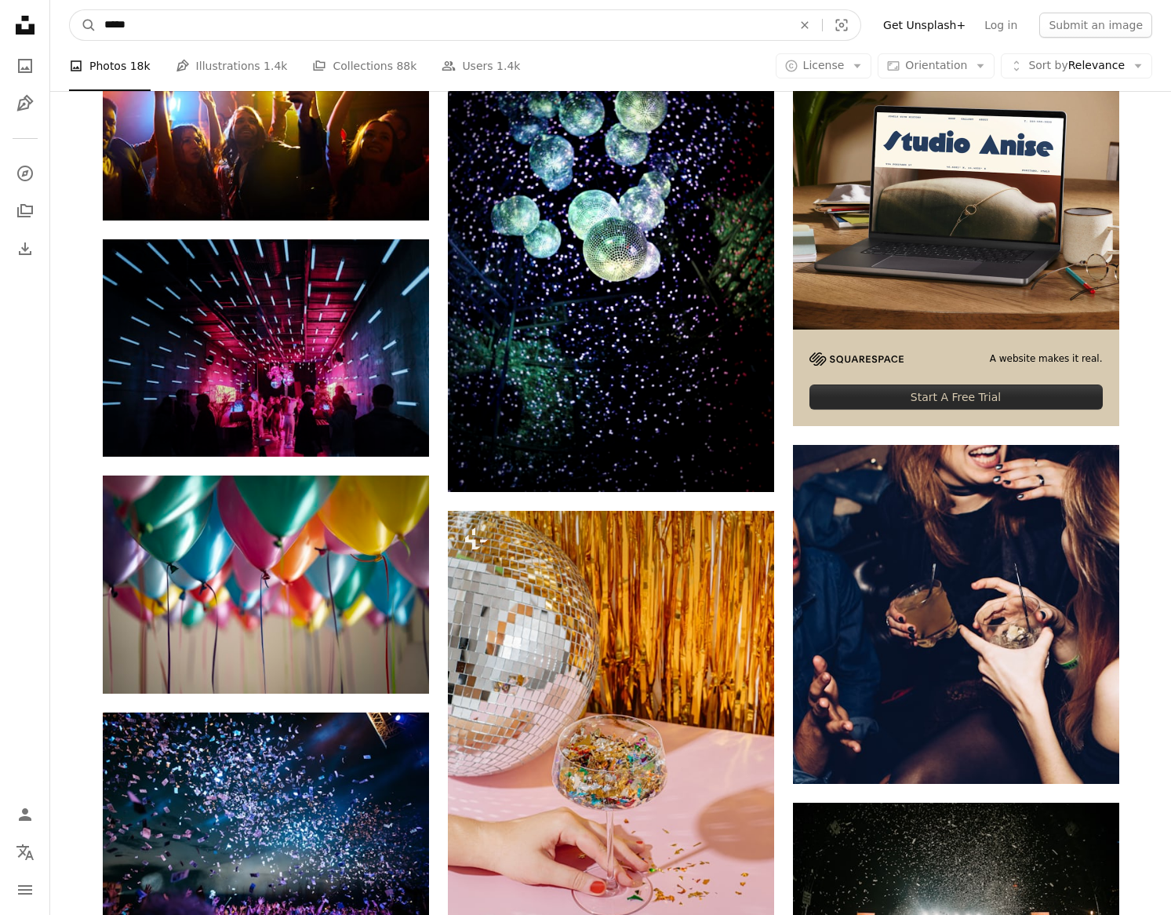
click at [580, 20] on input "*****" at bounding box center [441, 25] width 691 height 30
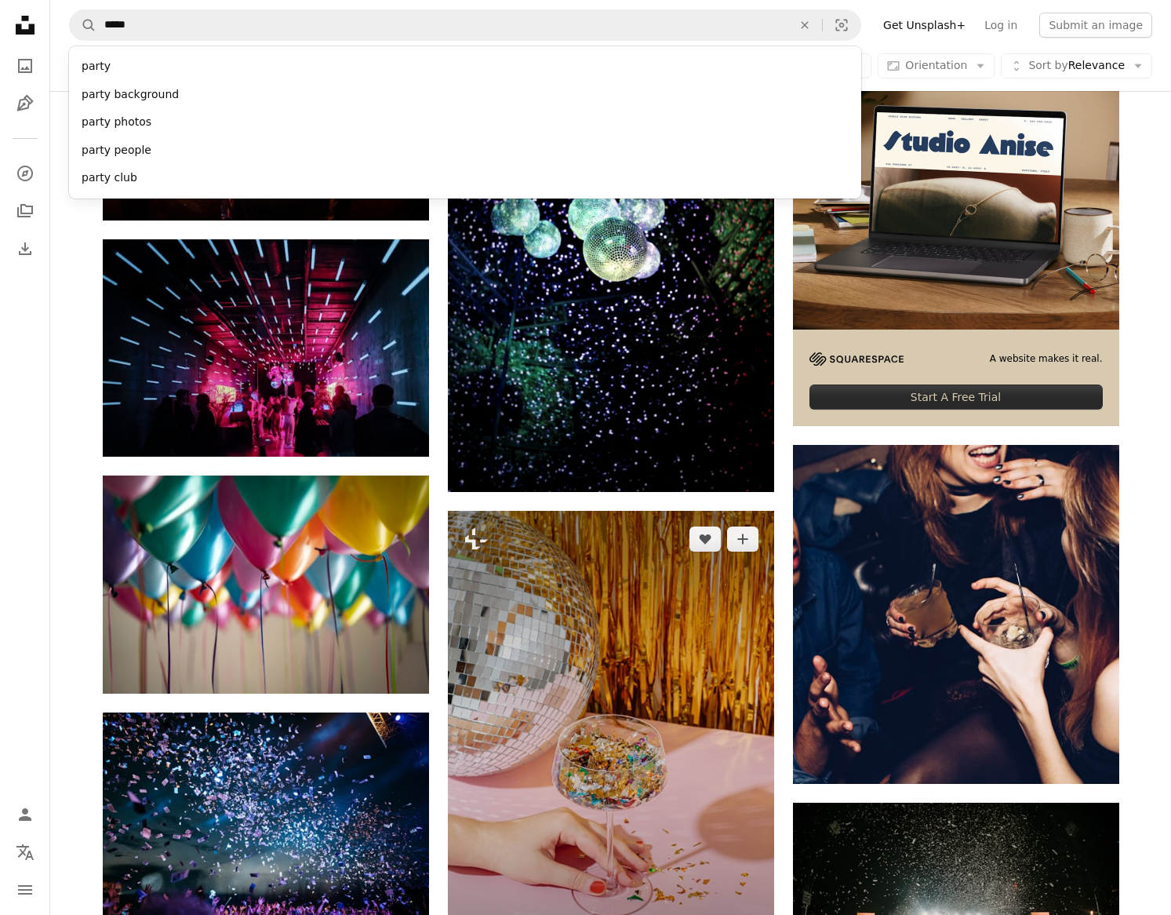
click at [600, 703] on img at bounding box center [611, 756] width 326 height 490
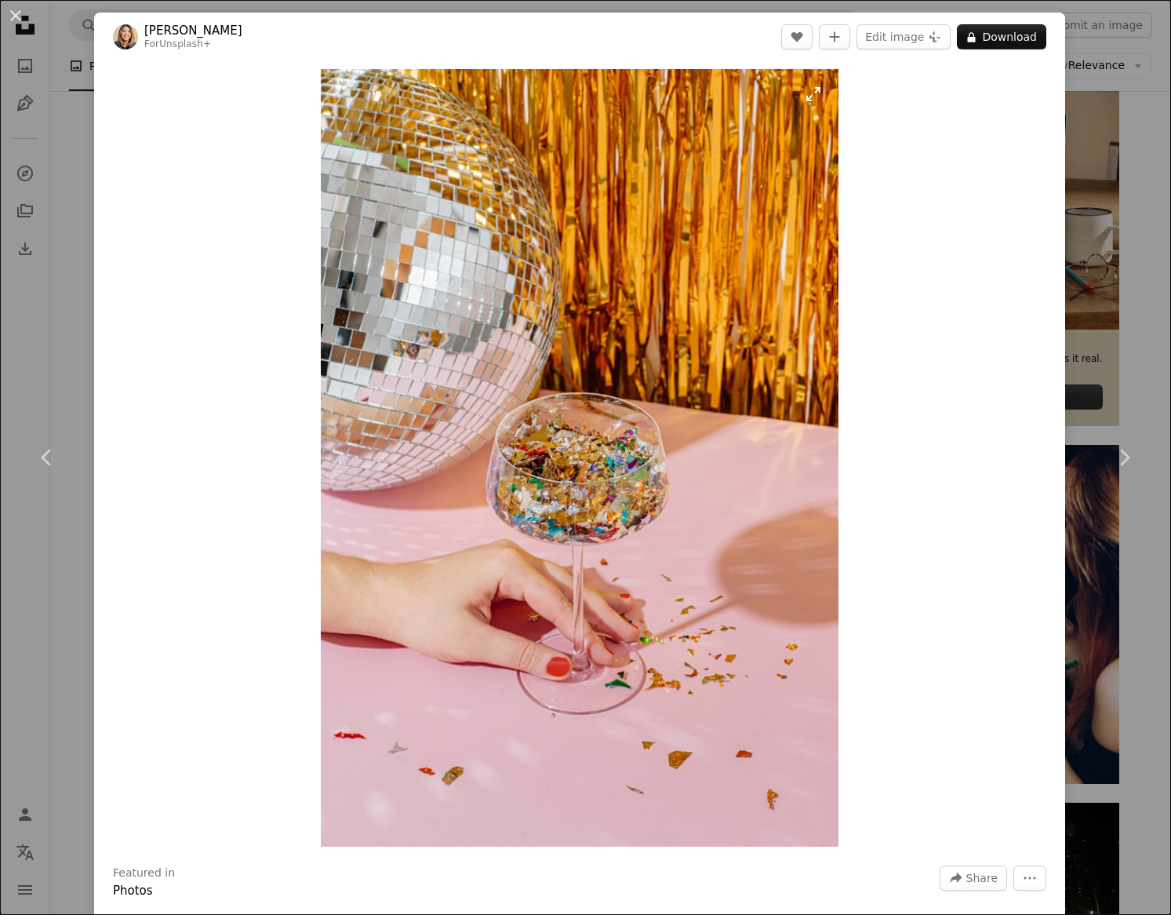
scroll to position [412, 0]
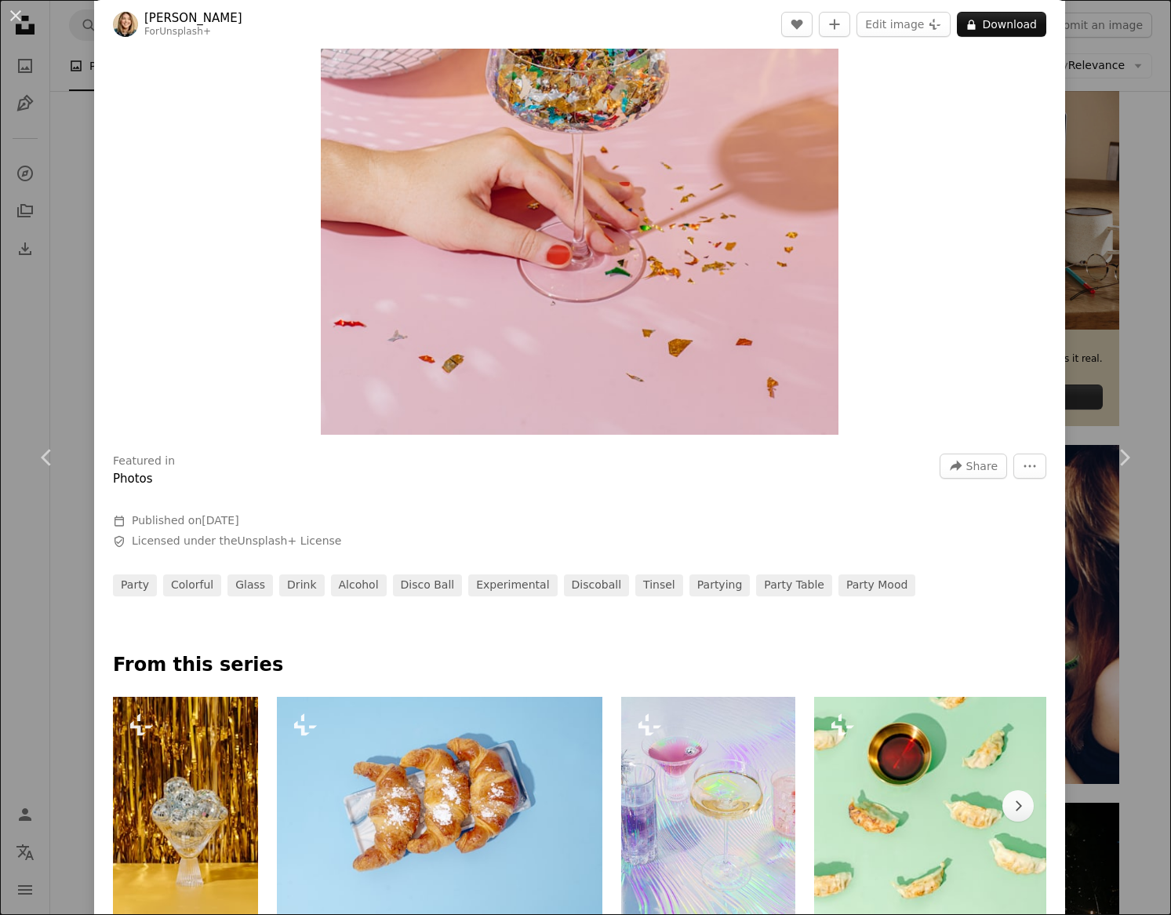
click at [57, 321] on div "An X shape Chevron left Chevron right [PERSON_NAME] For Unsplash+ A heart A plu…" at bounding box center [585, 457] width 1171 height 915
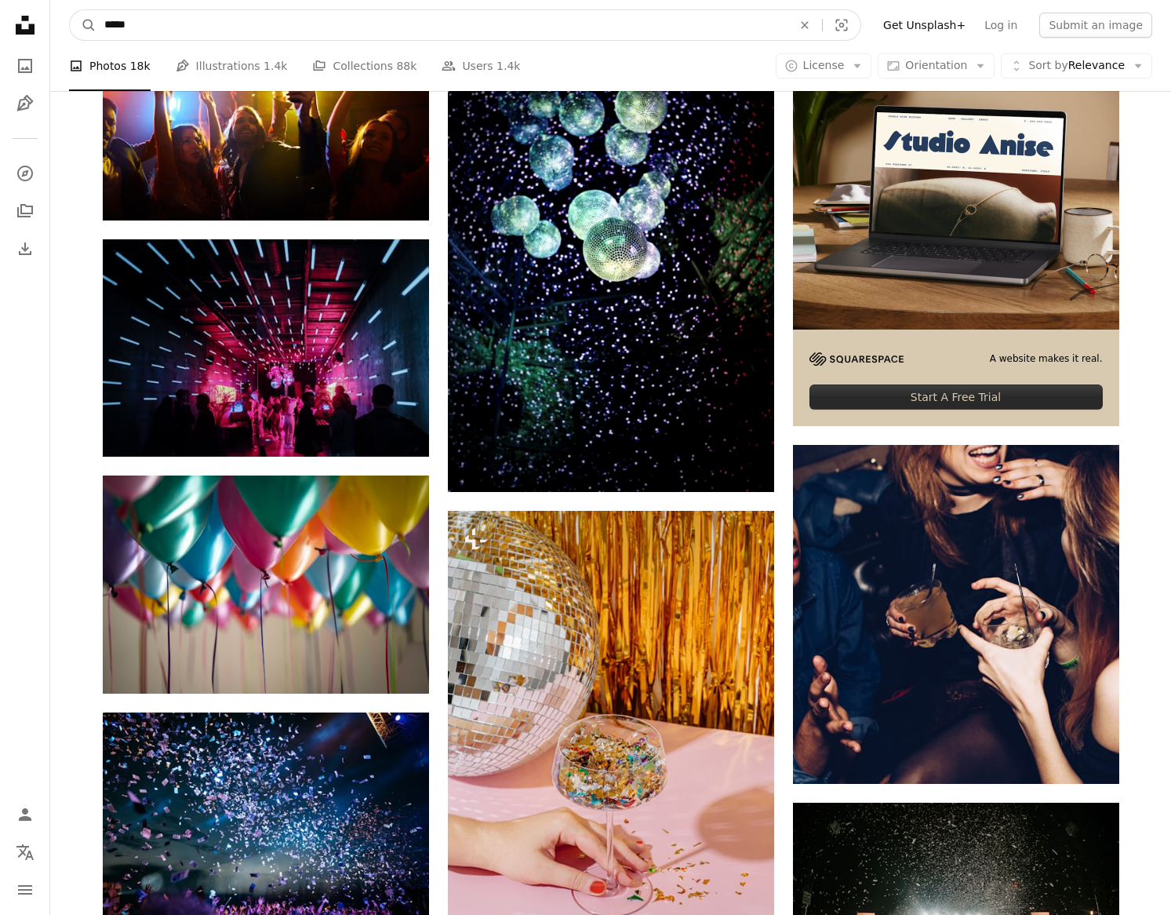
click at [394, 20] on input "*****" at bounding box center [441, 25] width 691 height 30
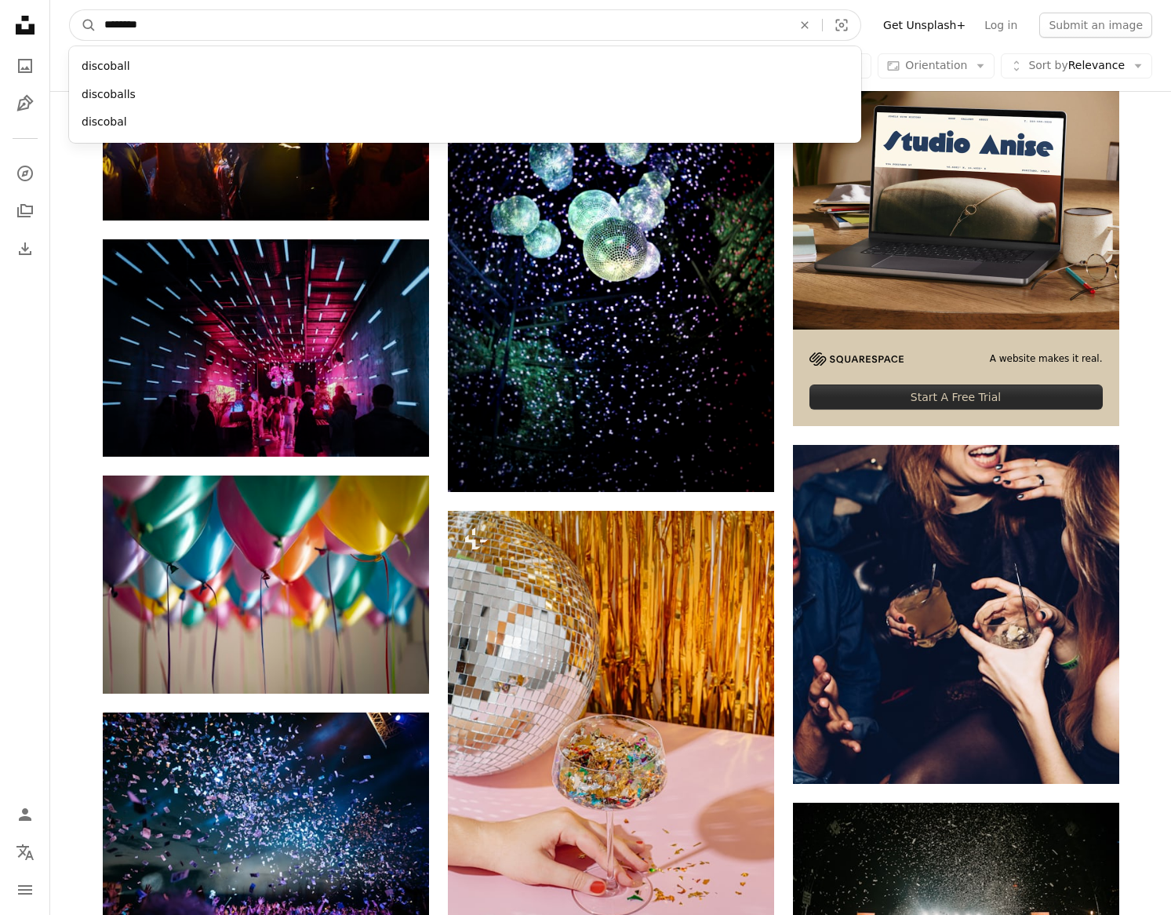
type input "*********"
click button "A magnifying glass" at bounding box center [83, 25] width 27 height 30
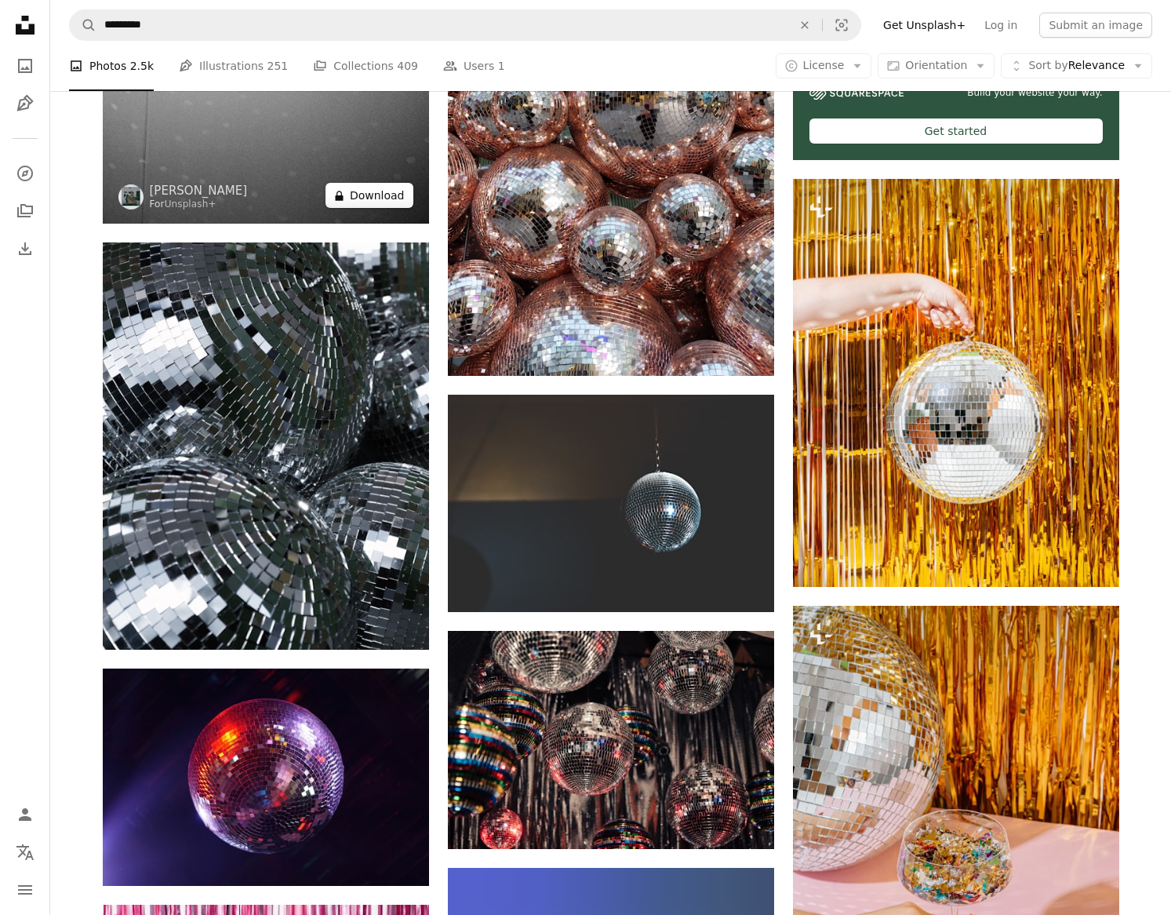
scroll to position [722, 0]
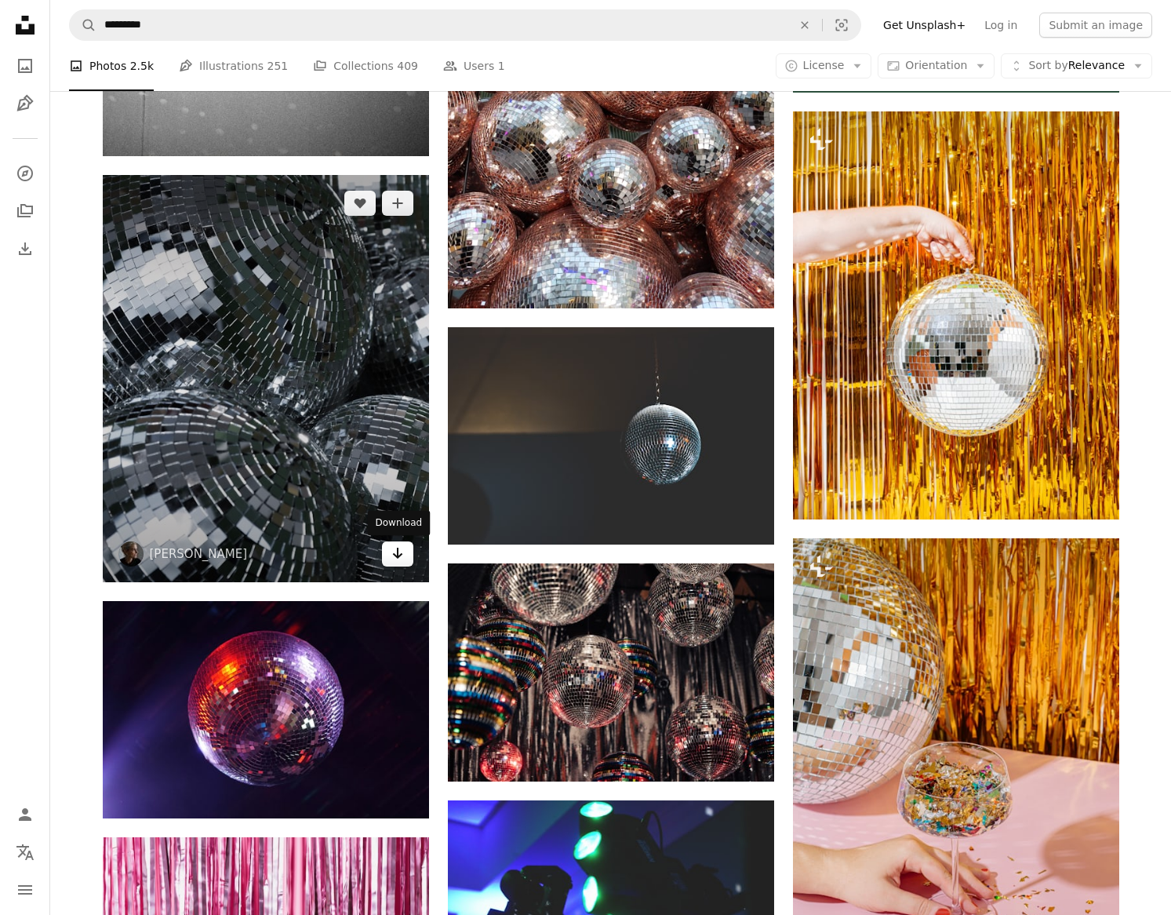
click at [398, 562] on icon "Arrow pointing down" at bounding box center [397, 553] width 13 height 19
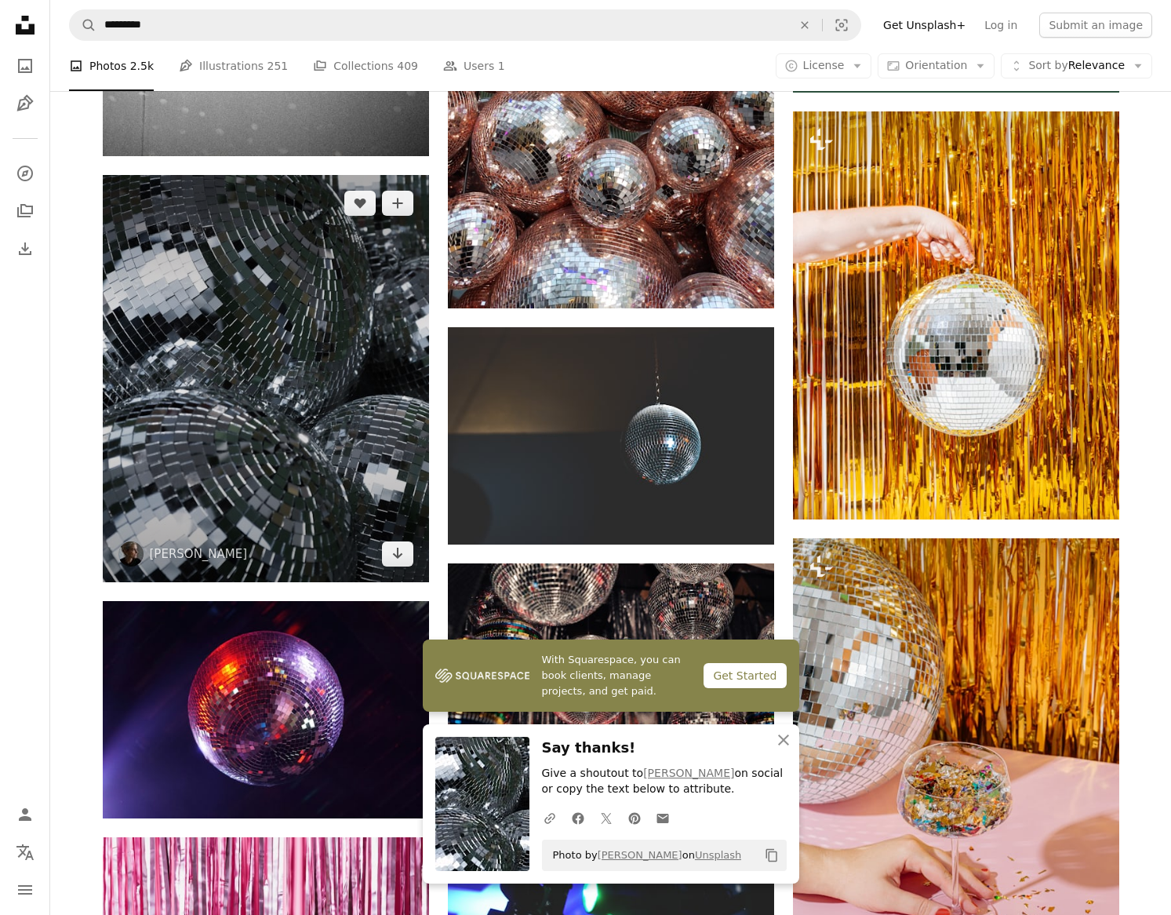
click at [337, 456] on img at bounding box center [266, 378] width 326 height 407
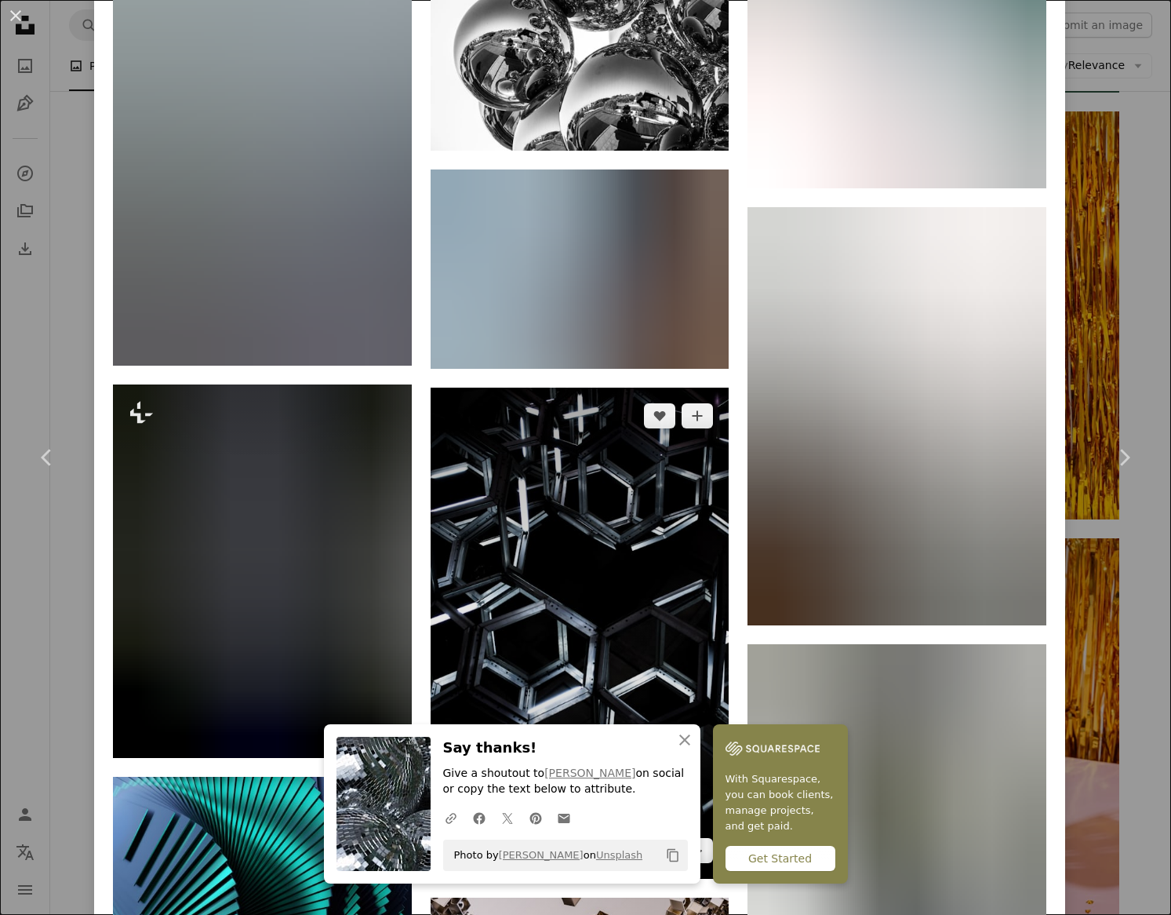
scroll to position [1862, 0]
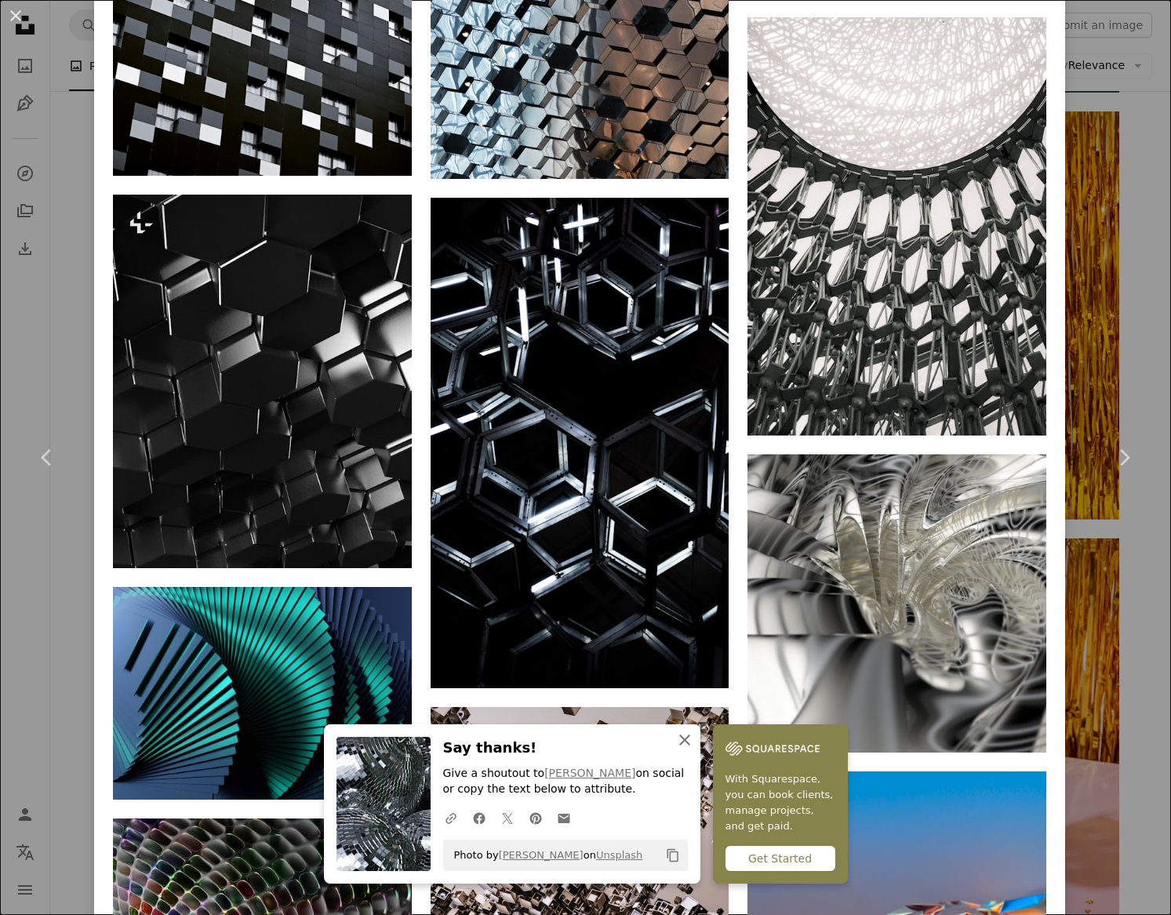
click at [680, 746] on icon "An X shape" at bounding box center [684, 739] width 19 height 19
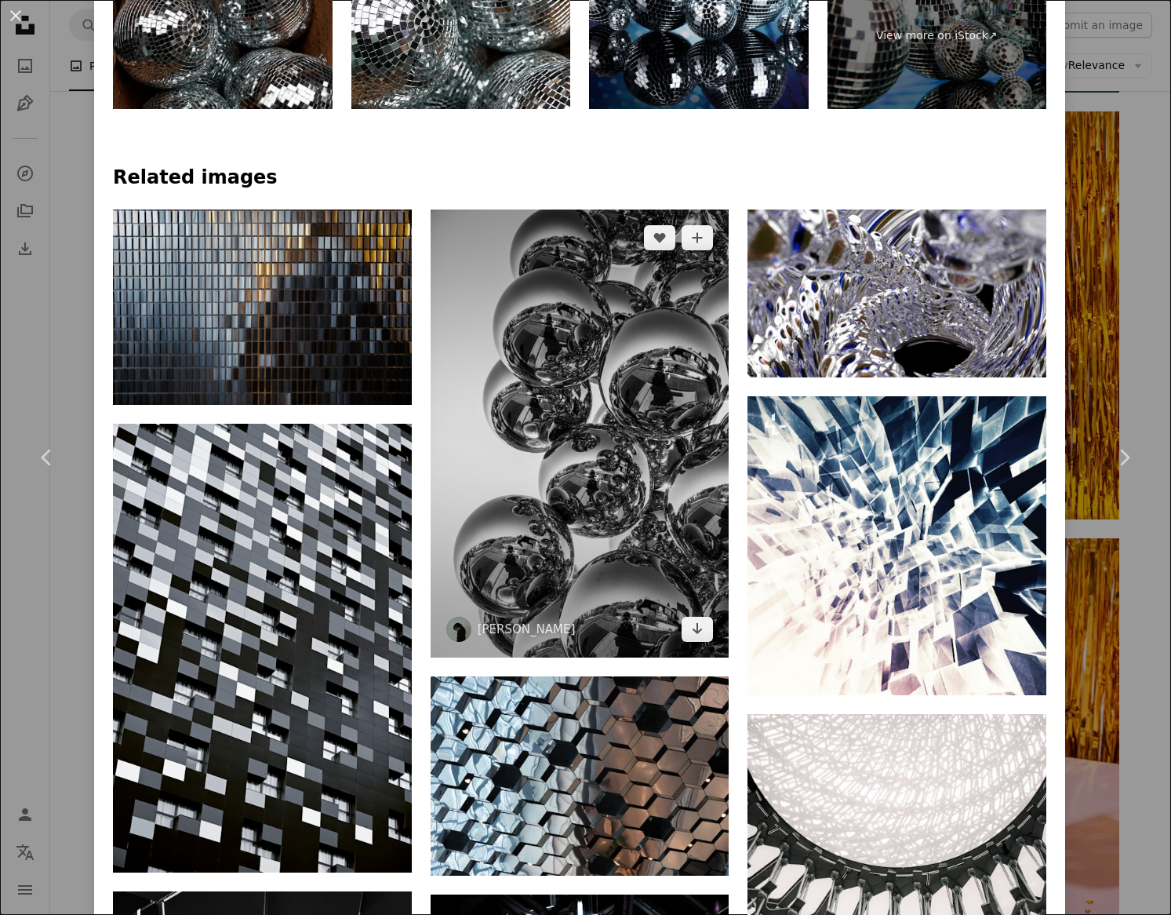
scroll to position [1086, 0]
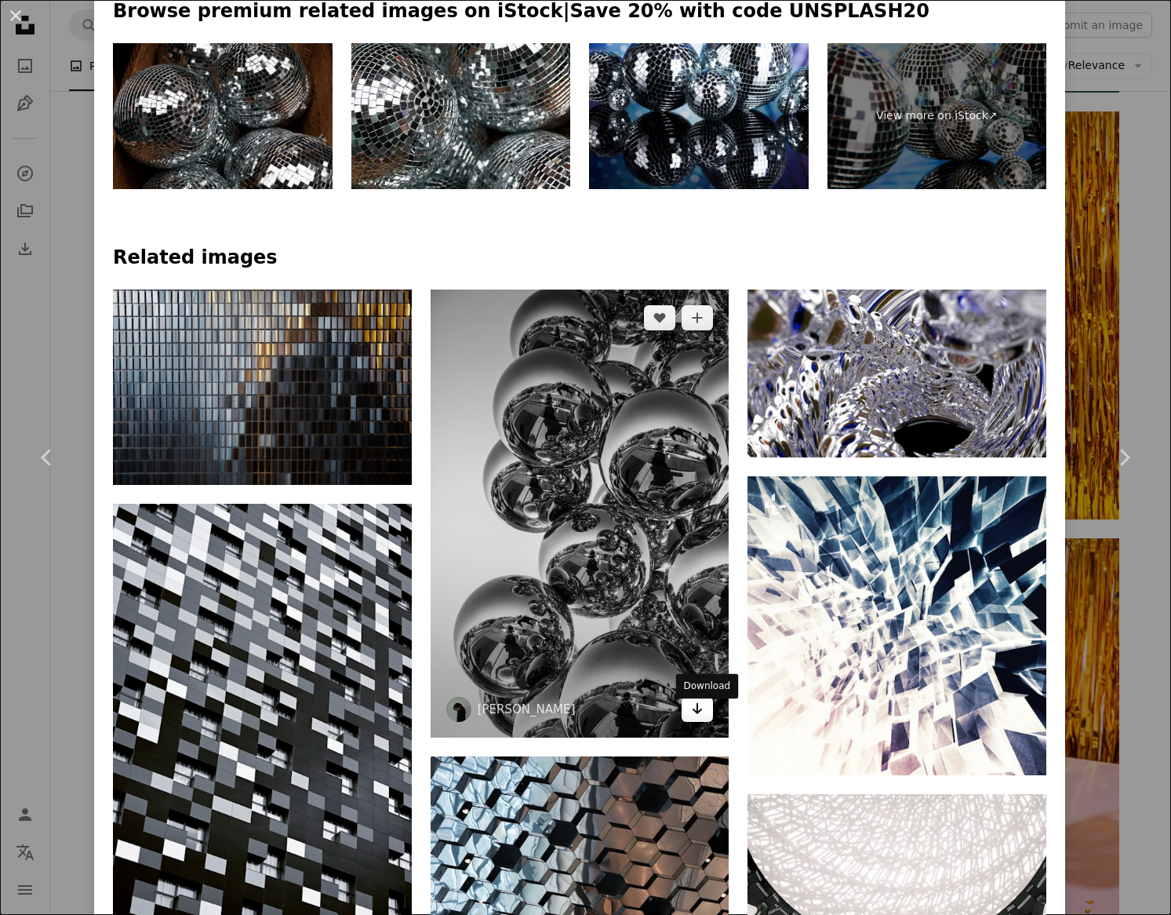
click at [698, 708] on link "Arrow pointing down" at bounding box center [697, 709] width 31 height 25
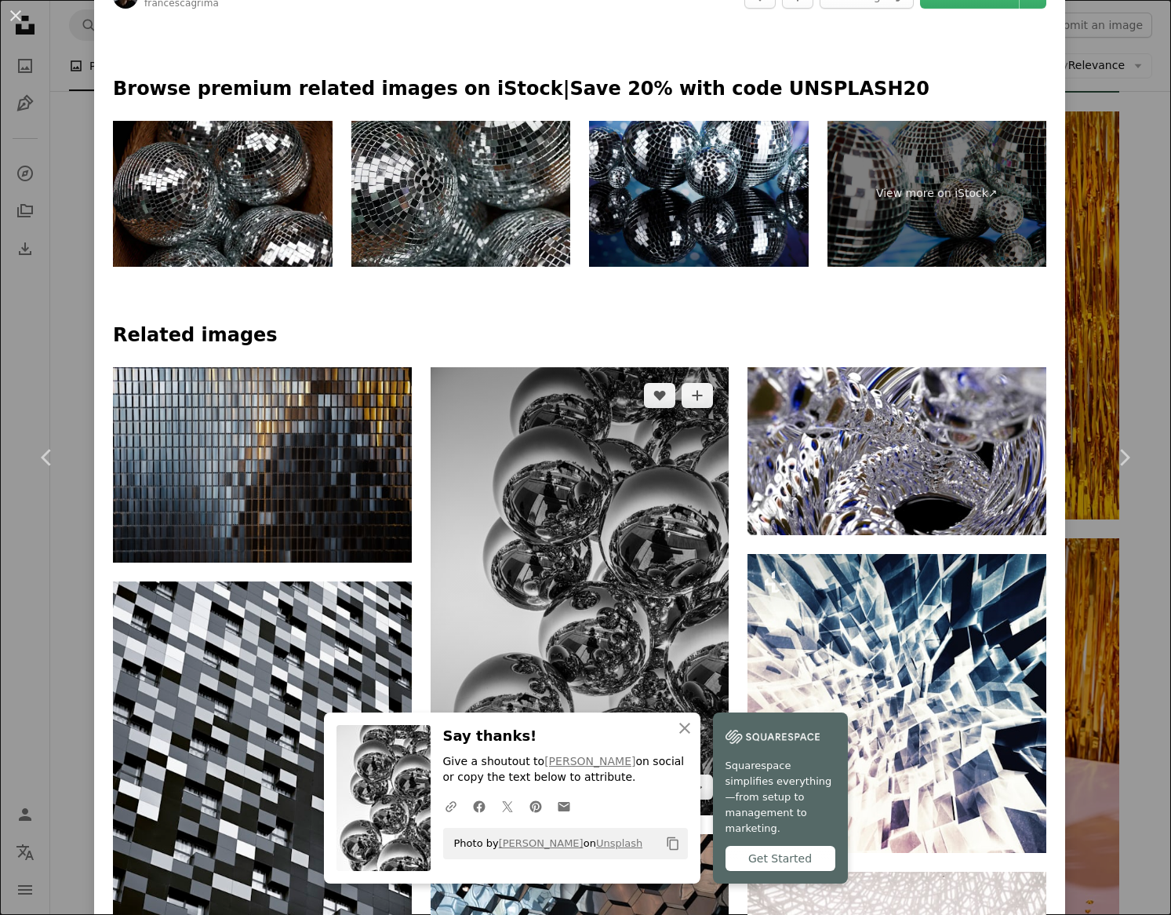
scroll to position [1139, 0]
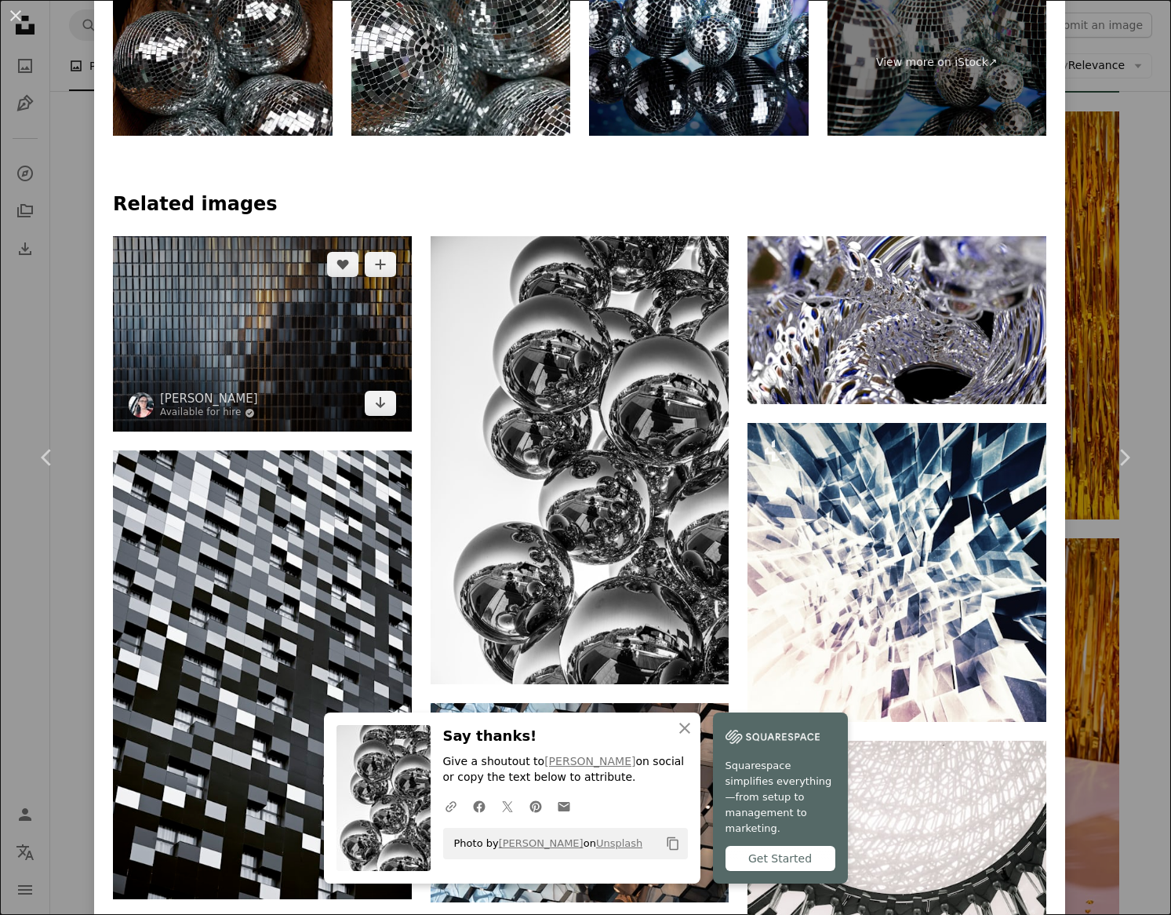
click at [256, 340] on img at bounding box center [262, 333] width 299 height 195
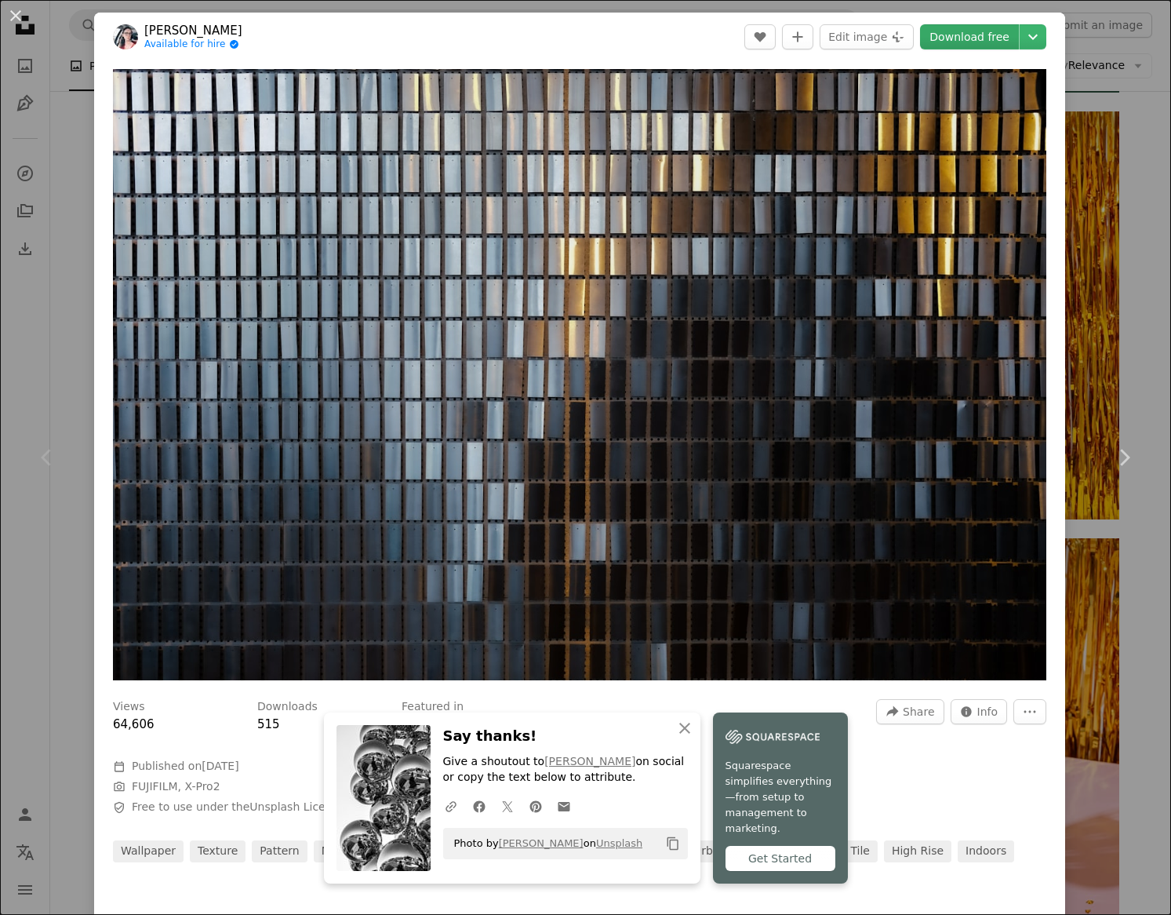
click at [1014, 29] on link "Download free" at bounding box center [969, 36] width 99 height 25
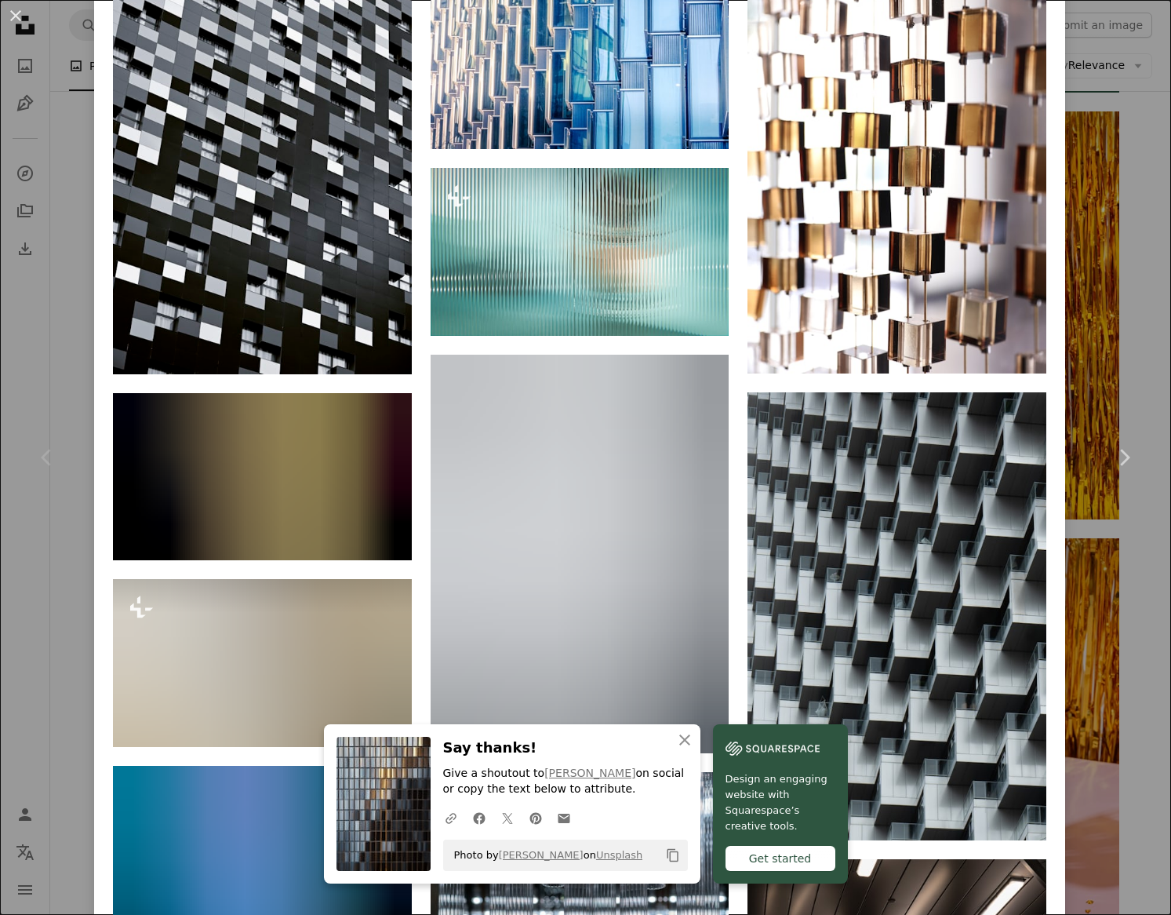
scroll to position [1392, 0]
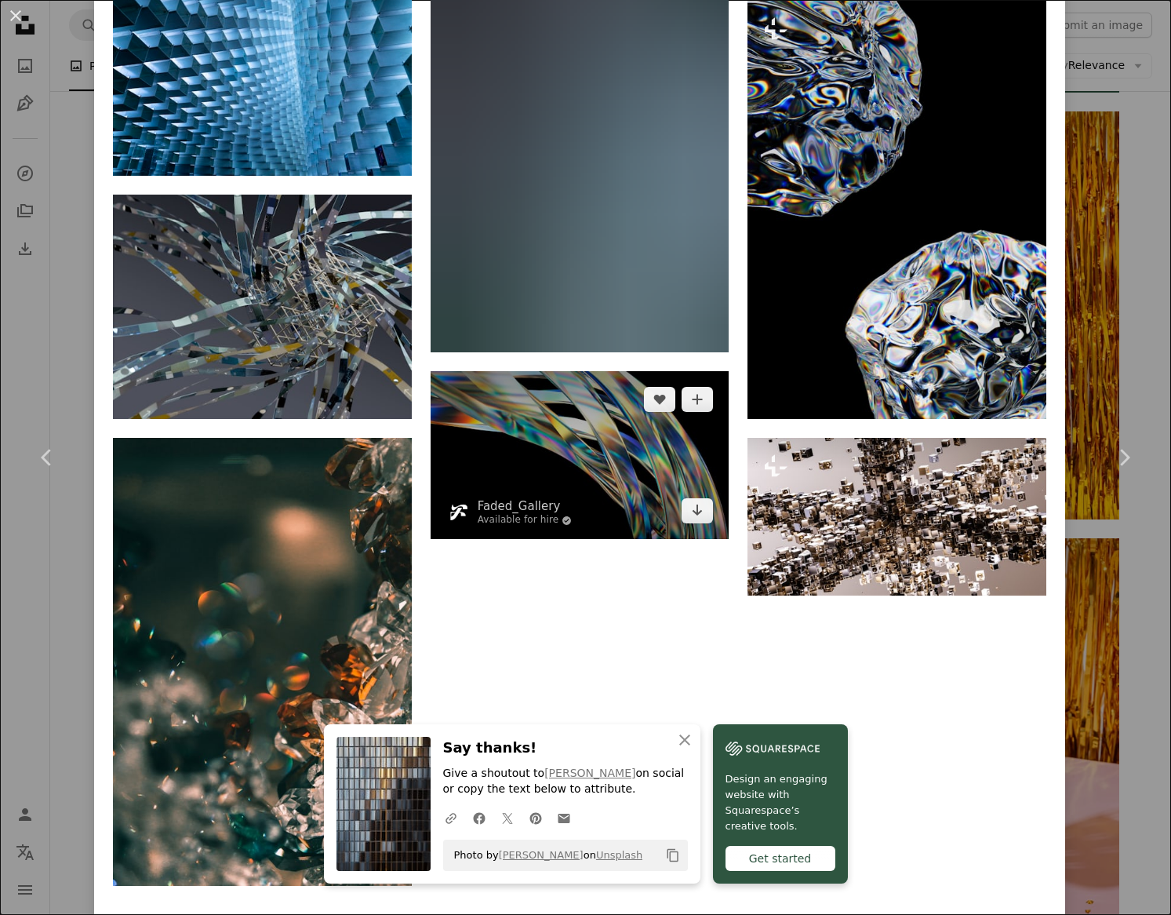
scroll to position [5657, 0]
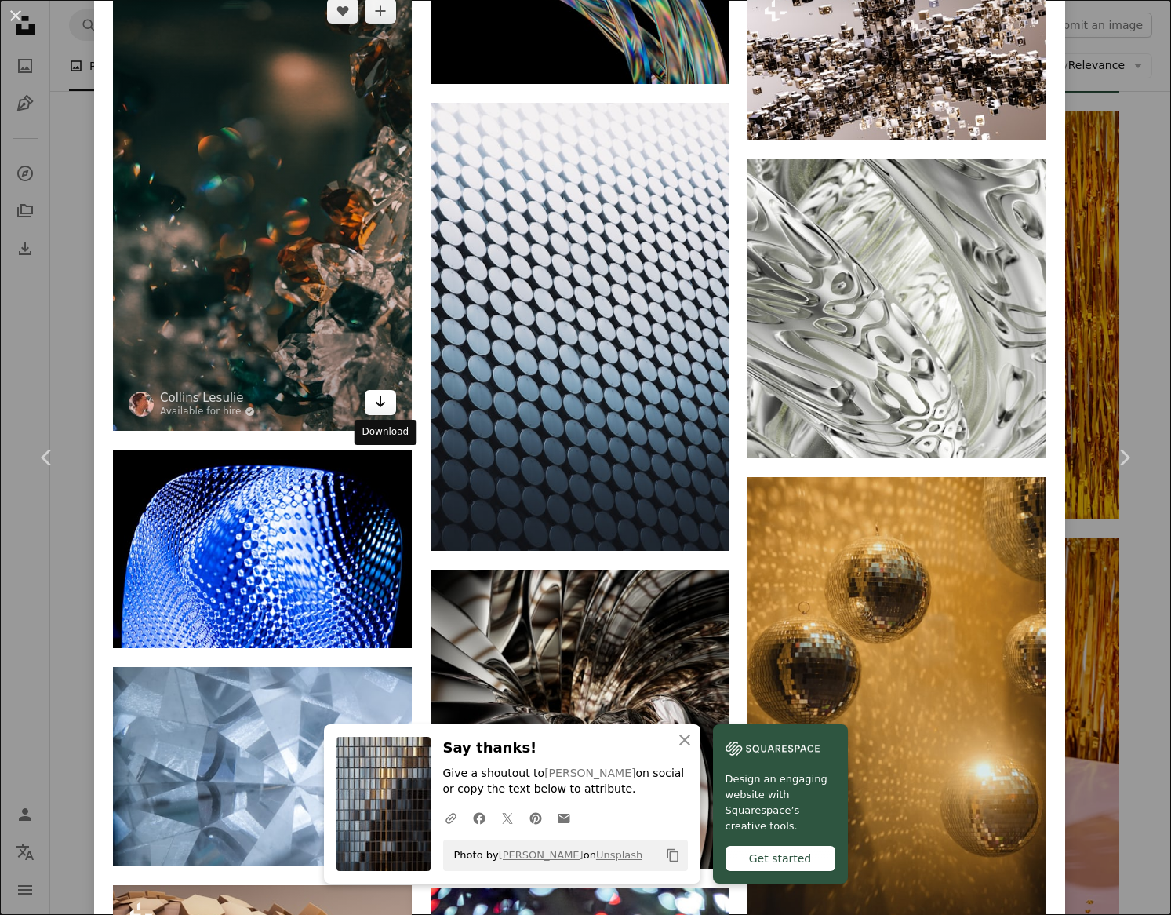
click at [386, 411] on icon "Arrow pointing down" at bounding box center [380, 401] width 13 height 19
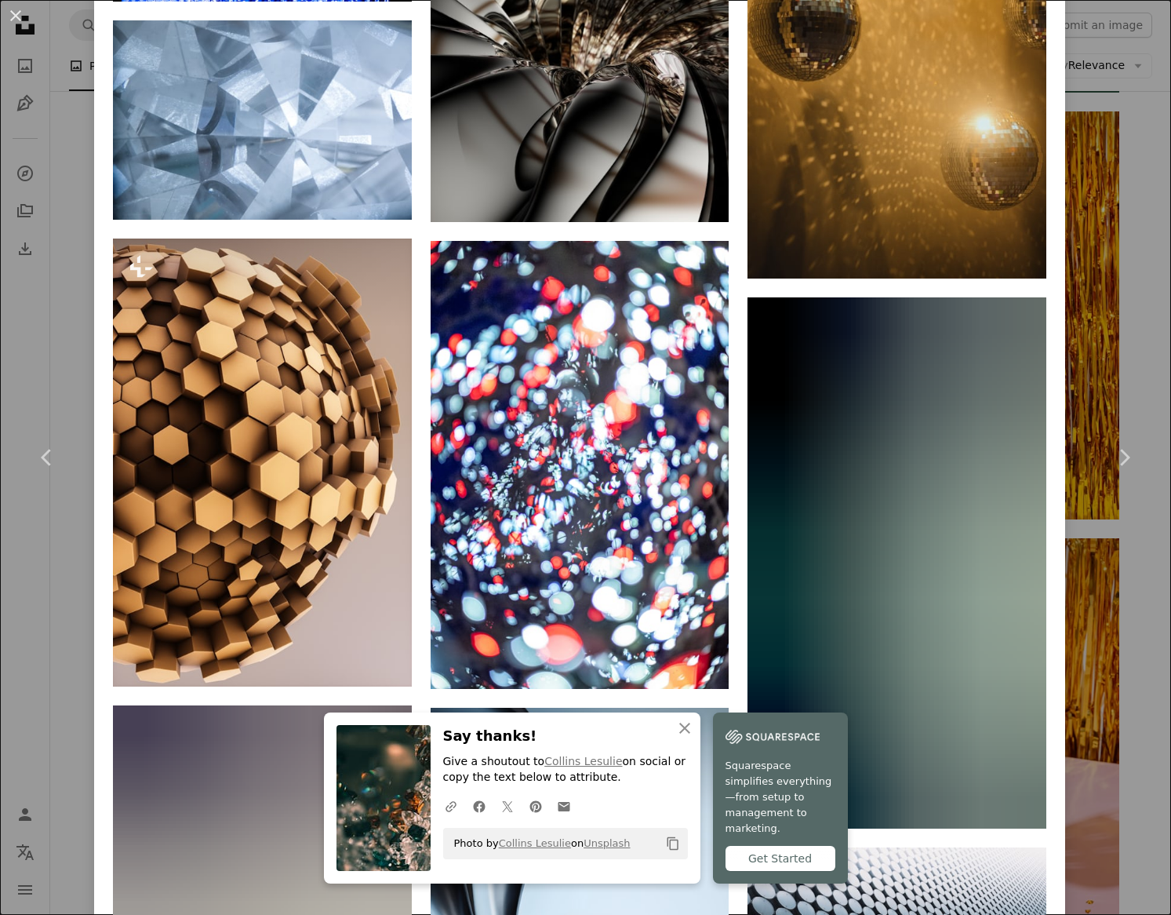
scroll to position [6340, 0]
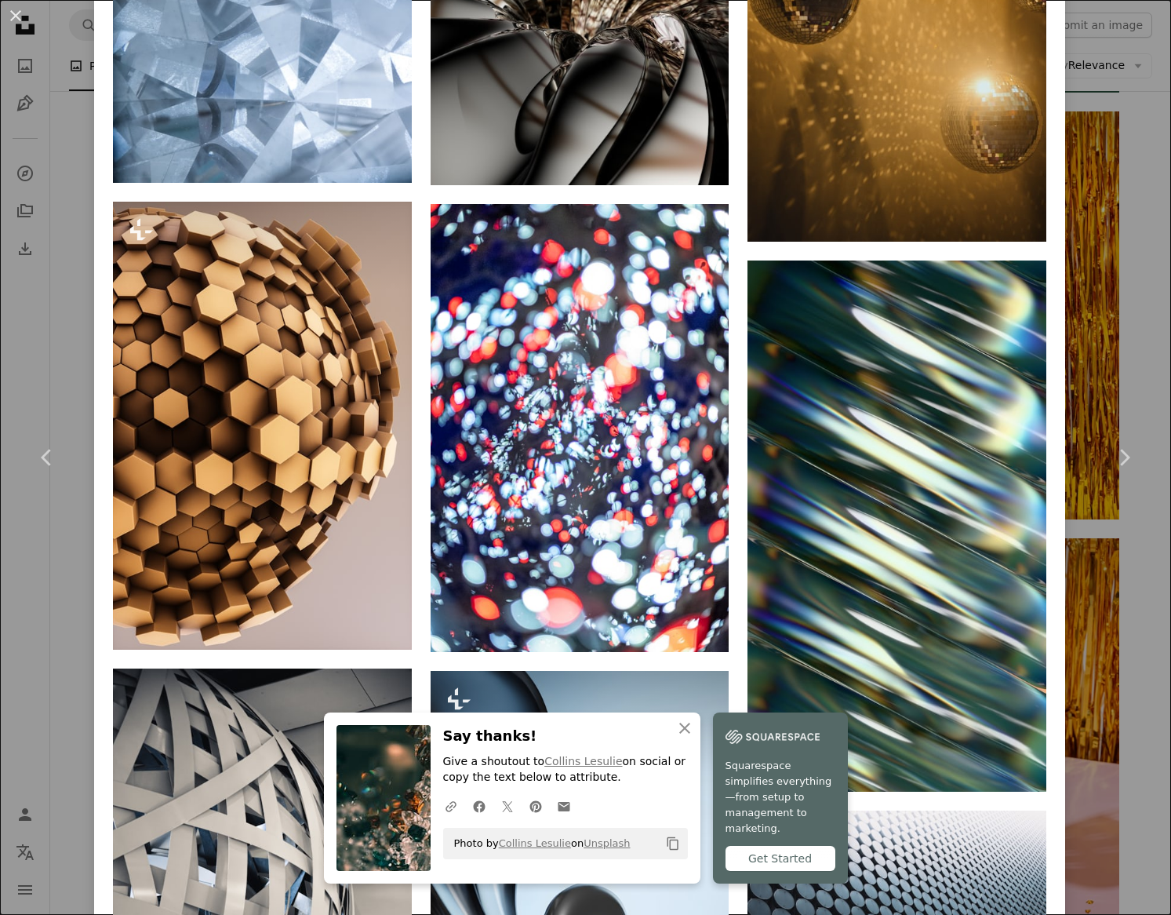
click at [50, 220] on div "An X shape Chevron left Chevron right [PERSON_NAME] francescagrima A heart A pl…" at bounding box center [585, 457] width 1171 height 915
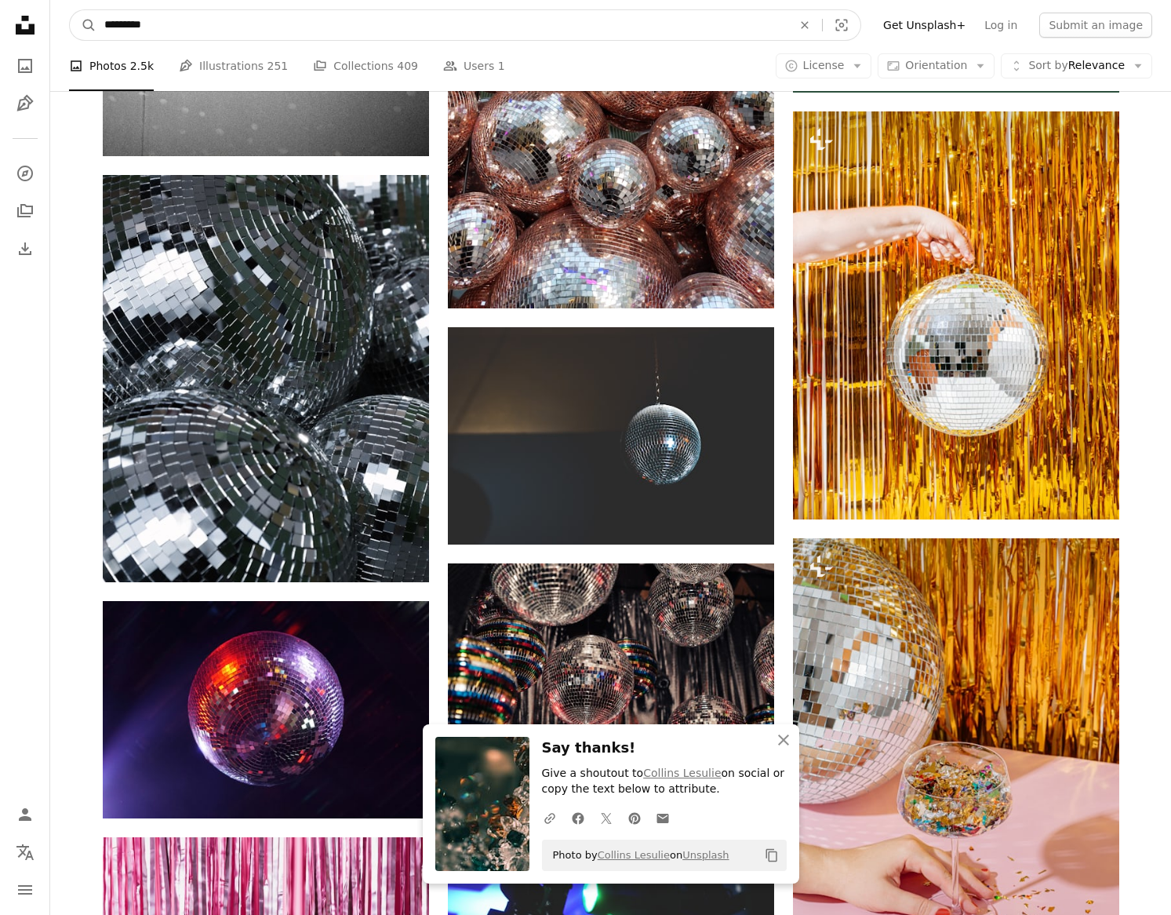
click at [457, 31] on input "*********" at bounding box center [441, 25] width 691 height 30
type input "**********"
type input "****"
click at [70, 10] on button "A magnifying glass" at bounding box center [83, 25] width 27 height 30
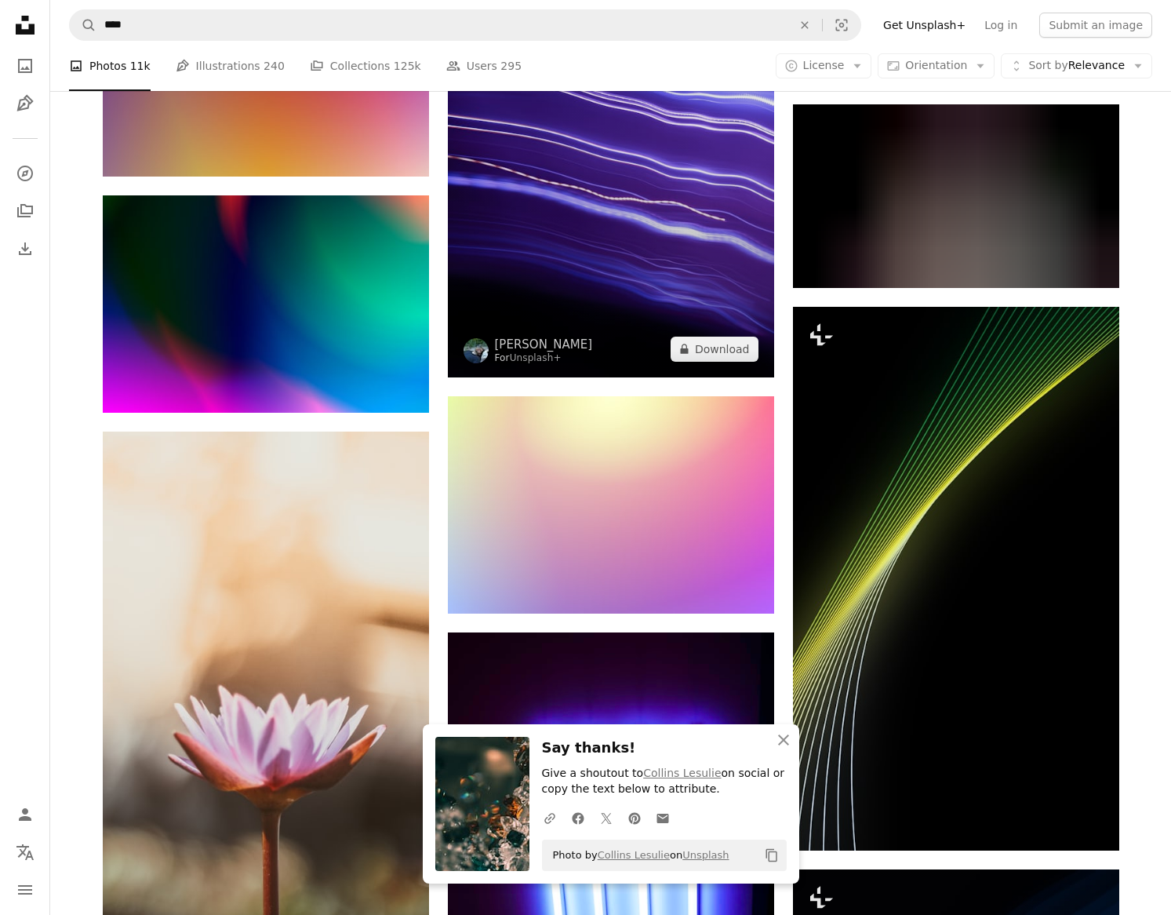
scroll to position [1196, 0]
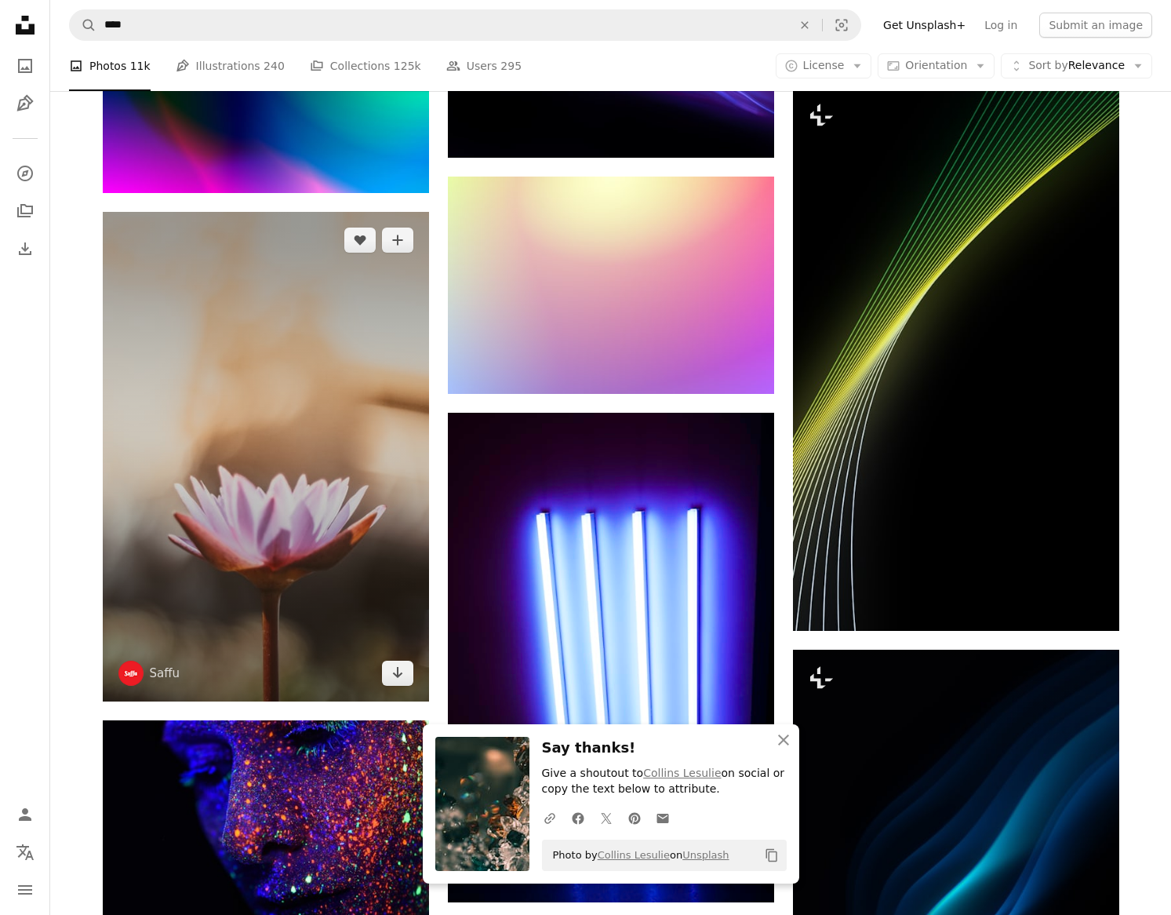
click at [345, 459] on img at bounding box center [266, 457] width 326 height 490
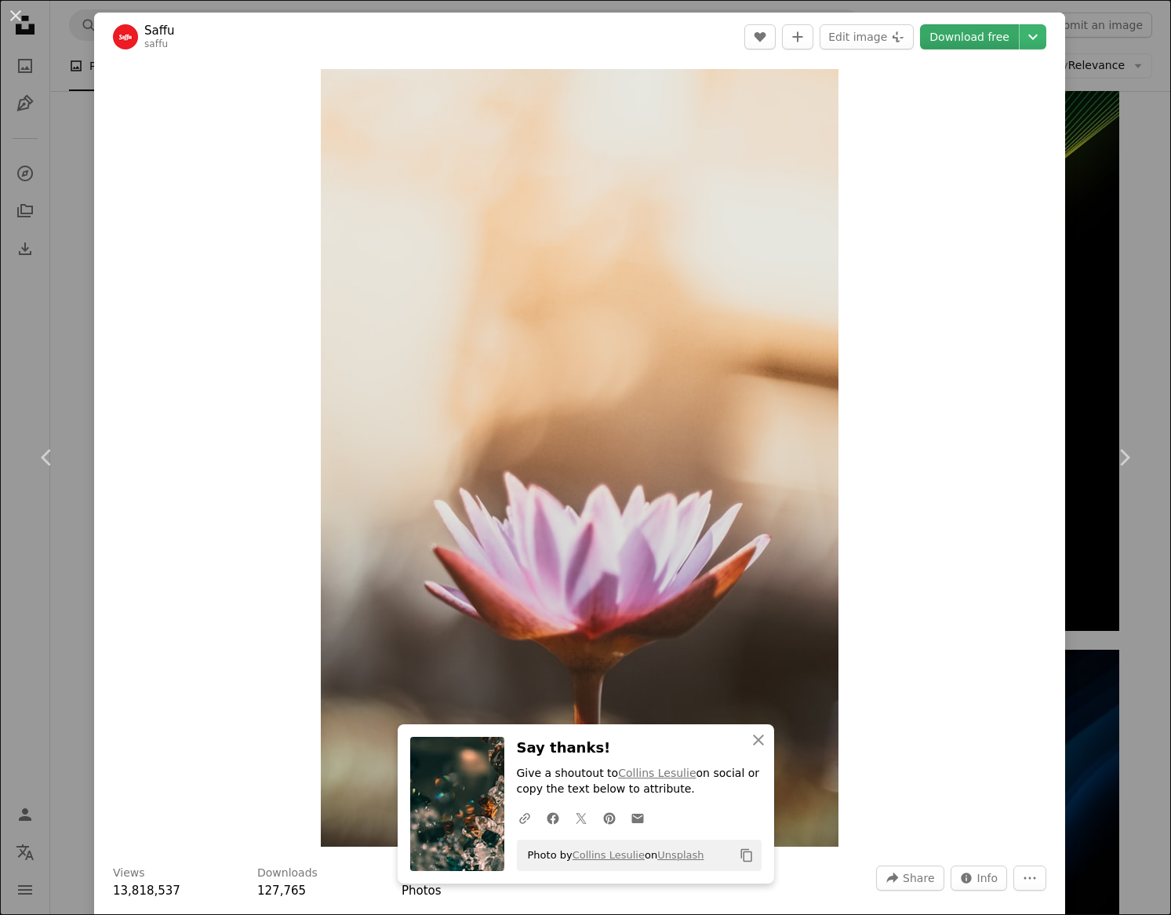
click at [992, 48] on link "Download free" at bounding box center [969, 36] width 99 height 25
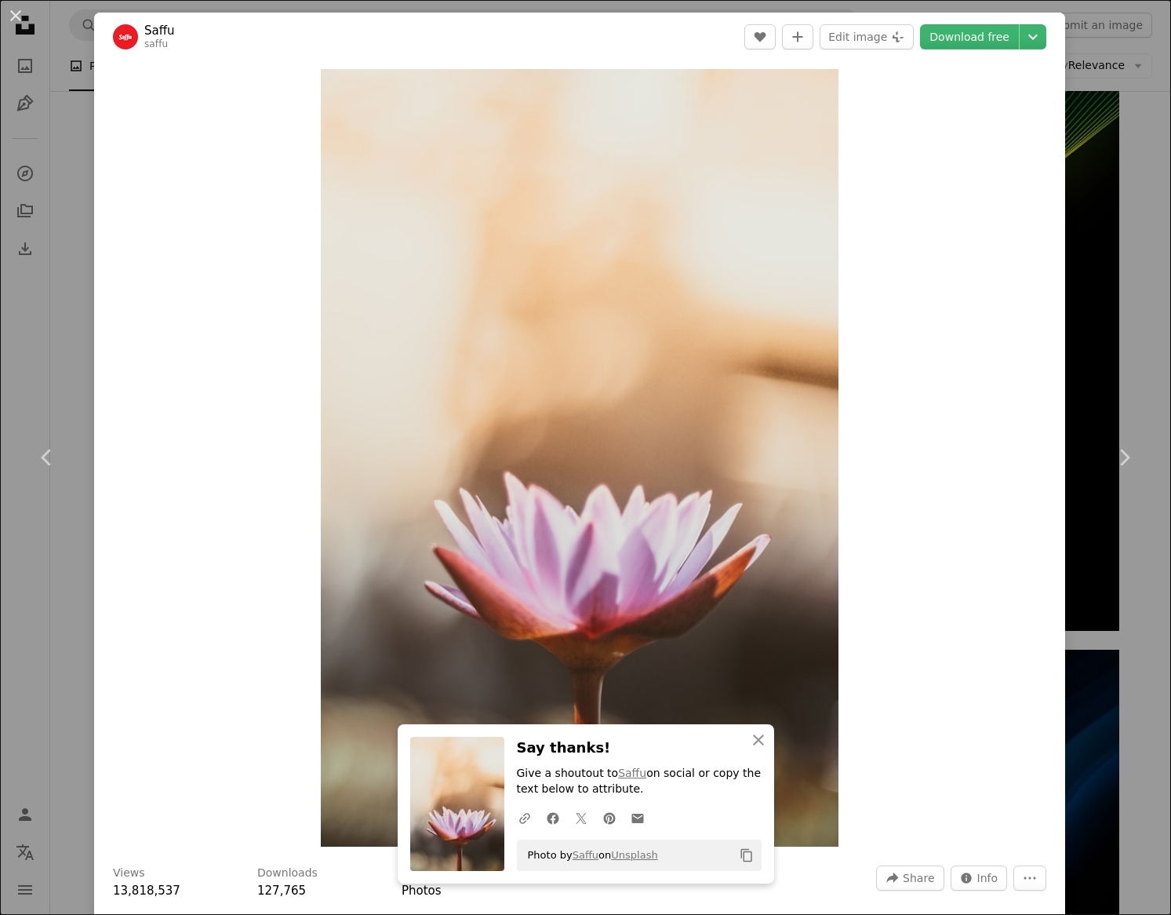
scroll to position [824, 0]
